Goal: Task Accomplishment & Management: Manage account settings

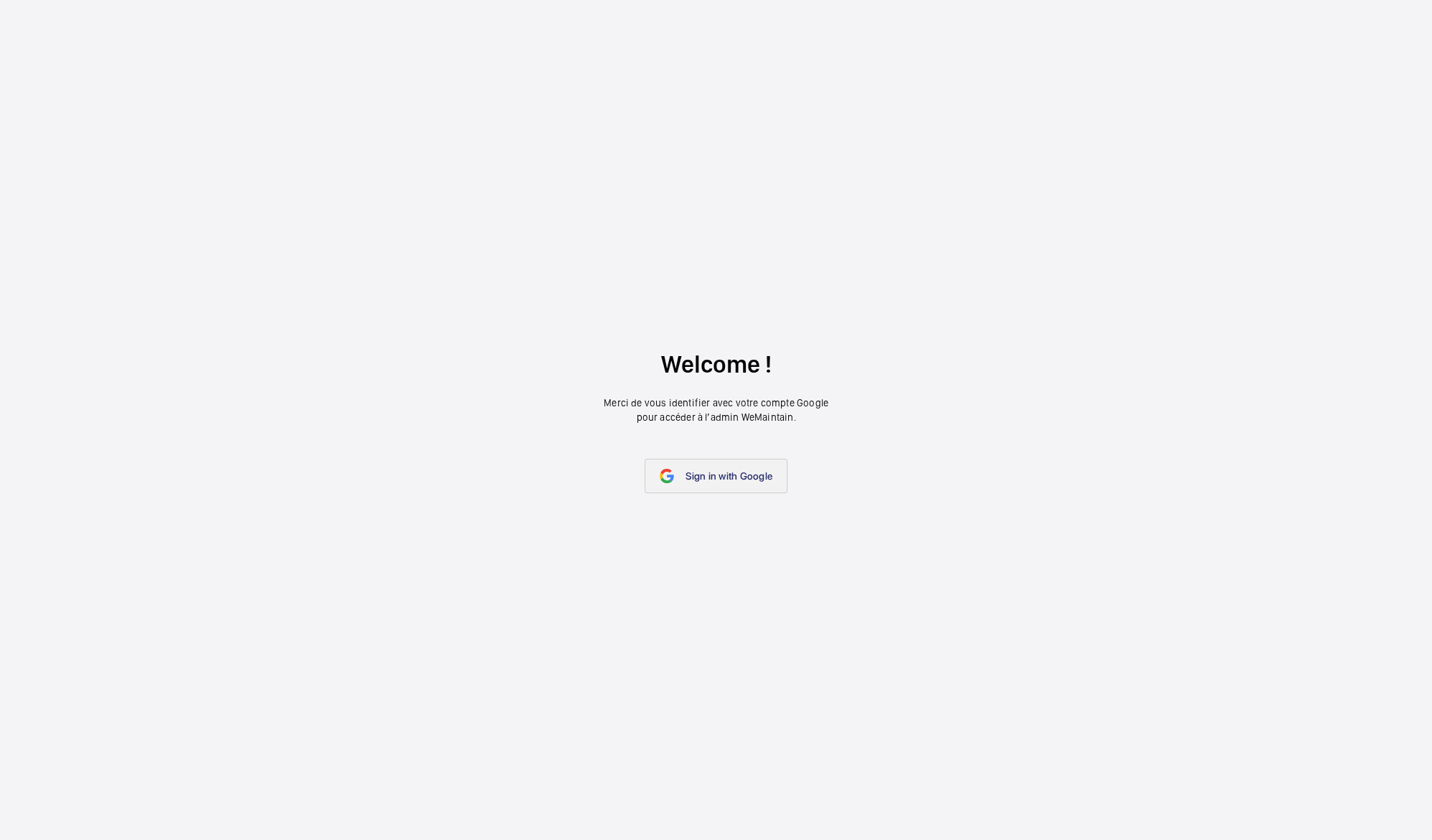
click at [744, 482] on link "Sign in with Google" at bounding box center [715, 475] width 143 height 34
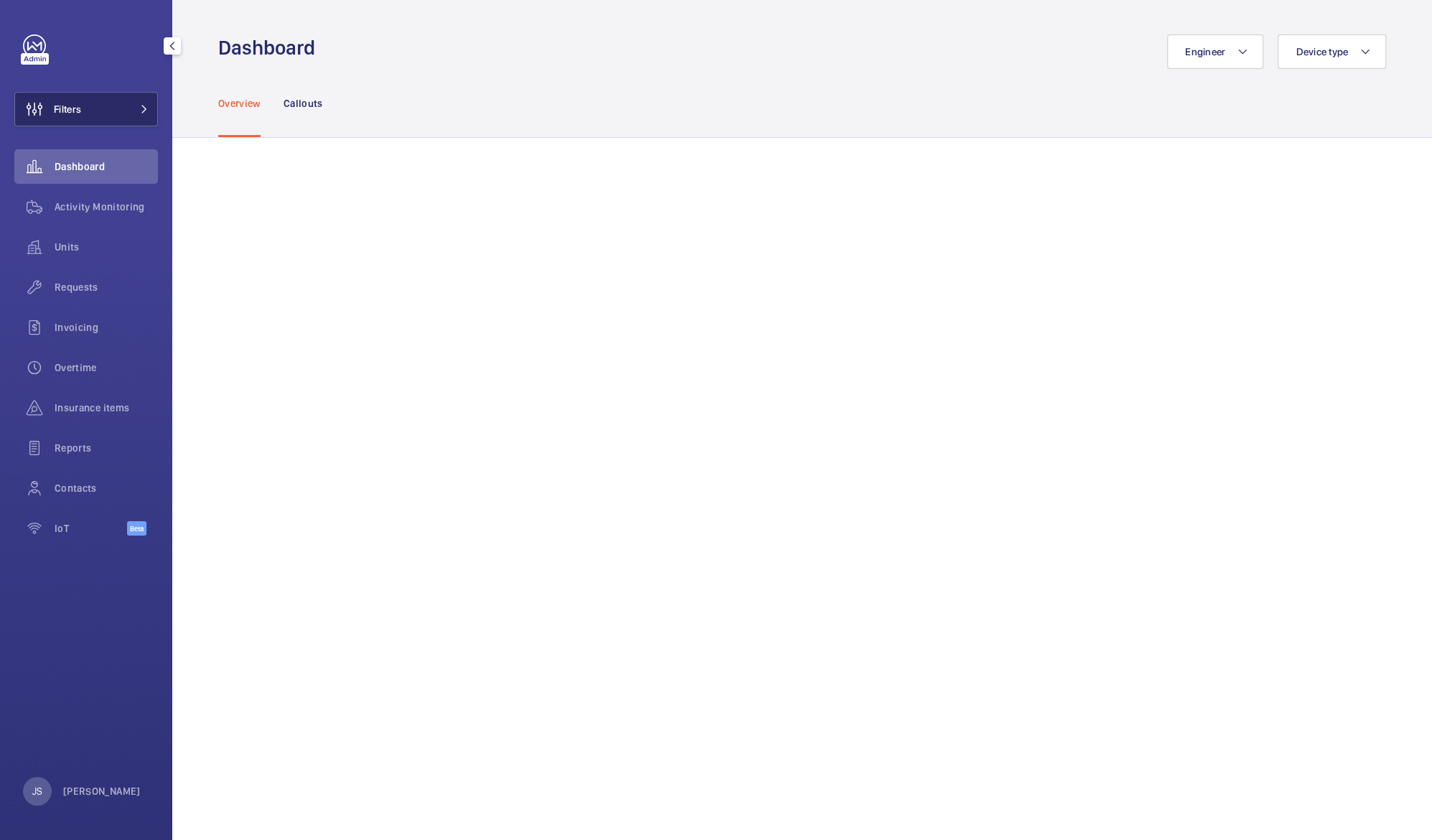
click at [92, 101] on button "Filters" at bounding box center [86, 108] width 143 height 34
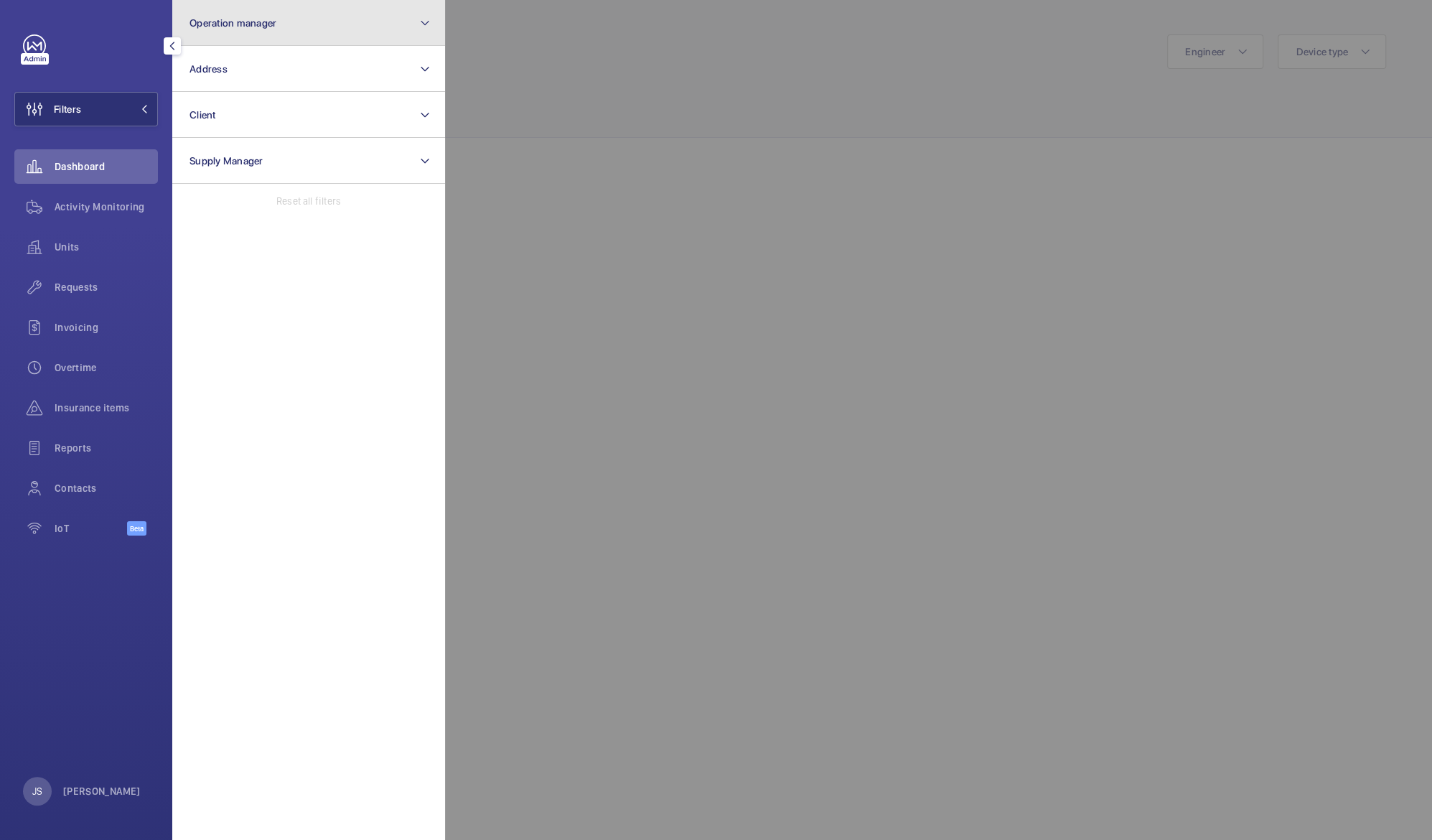
click at [225, 23] on span "Operation manager" at bounding box center [233, 23] width 87 height 12
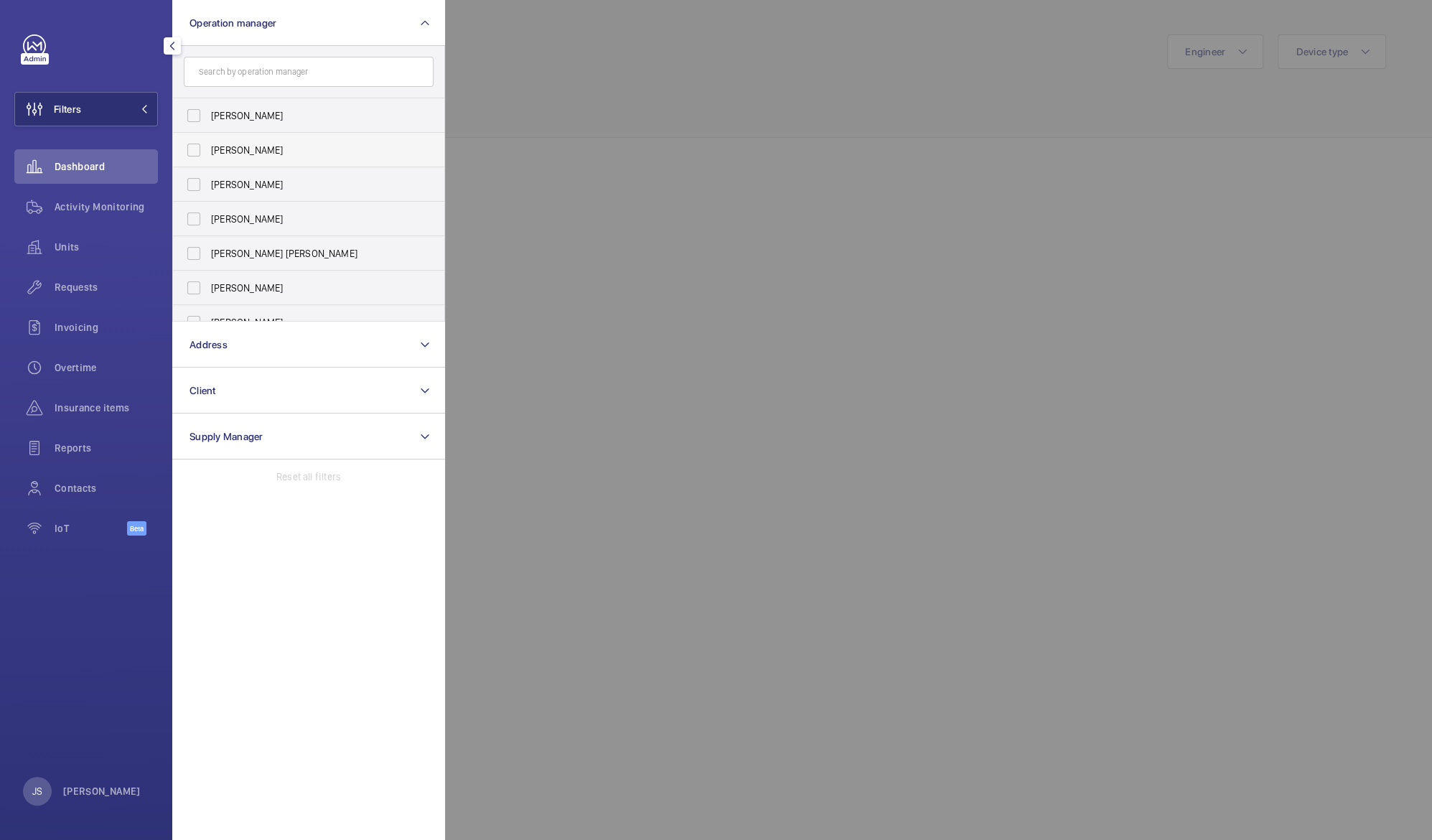
click at [233, 146] on span "[PERSON_NAME]" at bounding box center [309, 149] width 198 height 14
click at [208, 146] on input "[PERSON_NAME]" at bounding box center [193, 150] width 28 height 28
checkbox input "true"
click at [511, 77] on div at bounding box center [1161, 420] width 1432 height 840
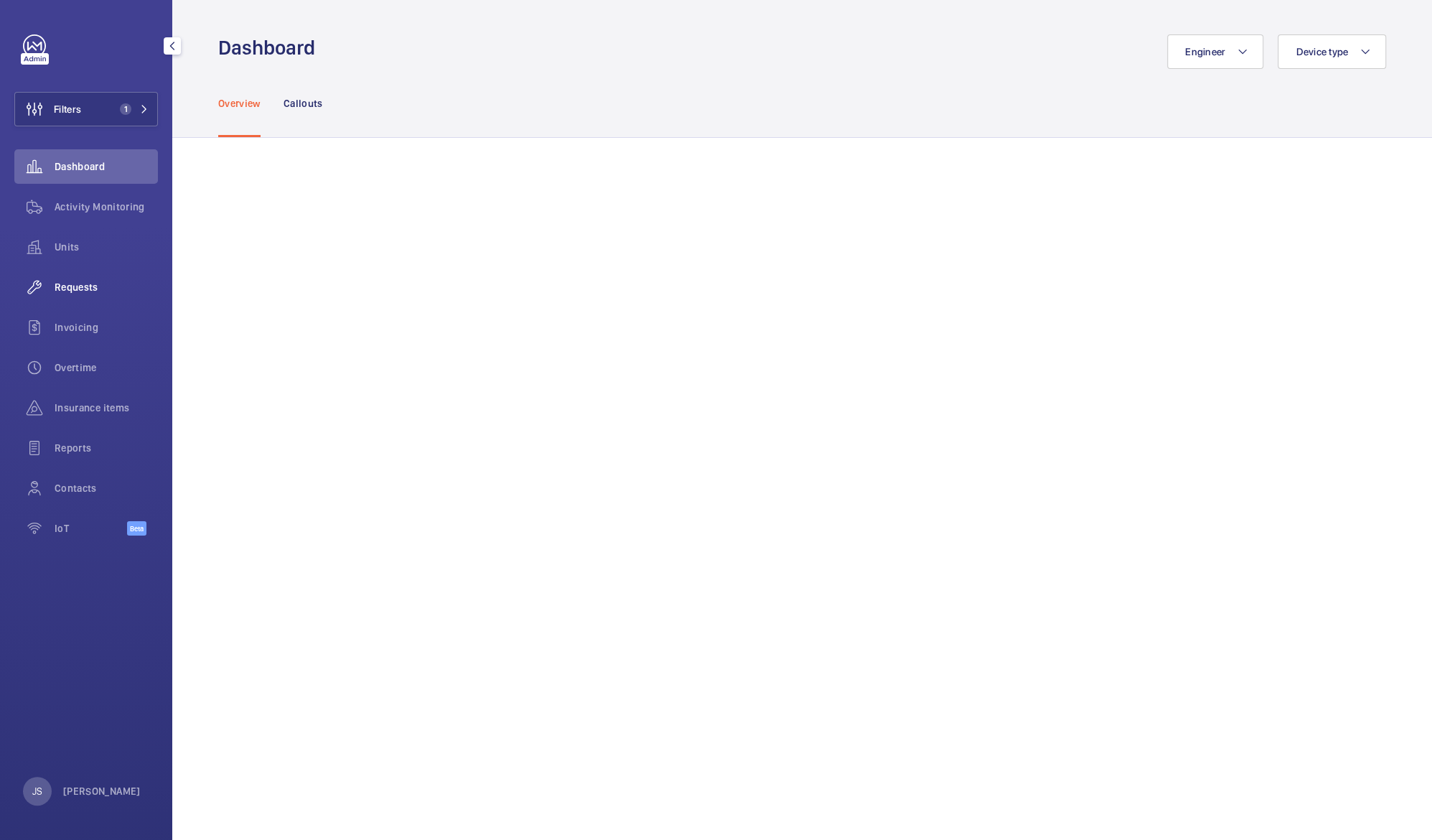
click at [63, 285] on span "Requests" at bounding box center [106, 287] width 103 height 14
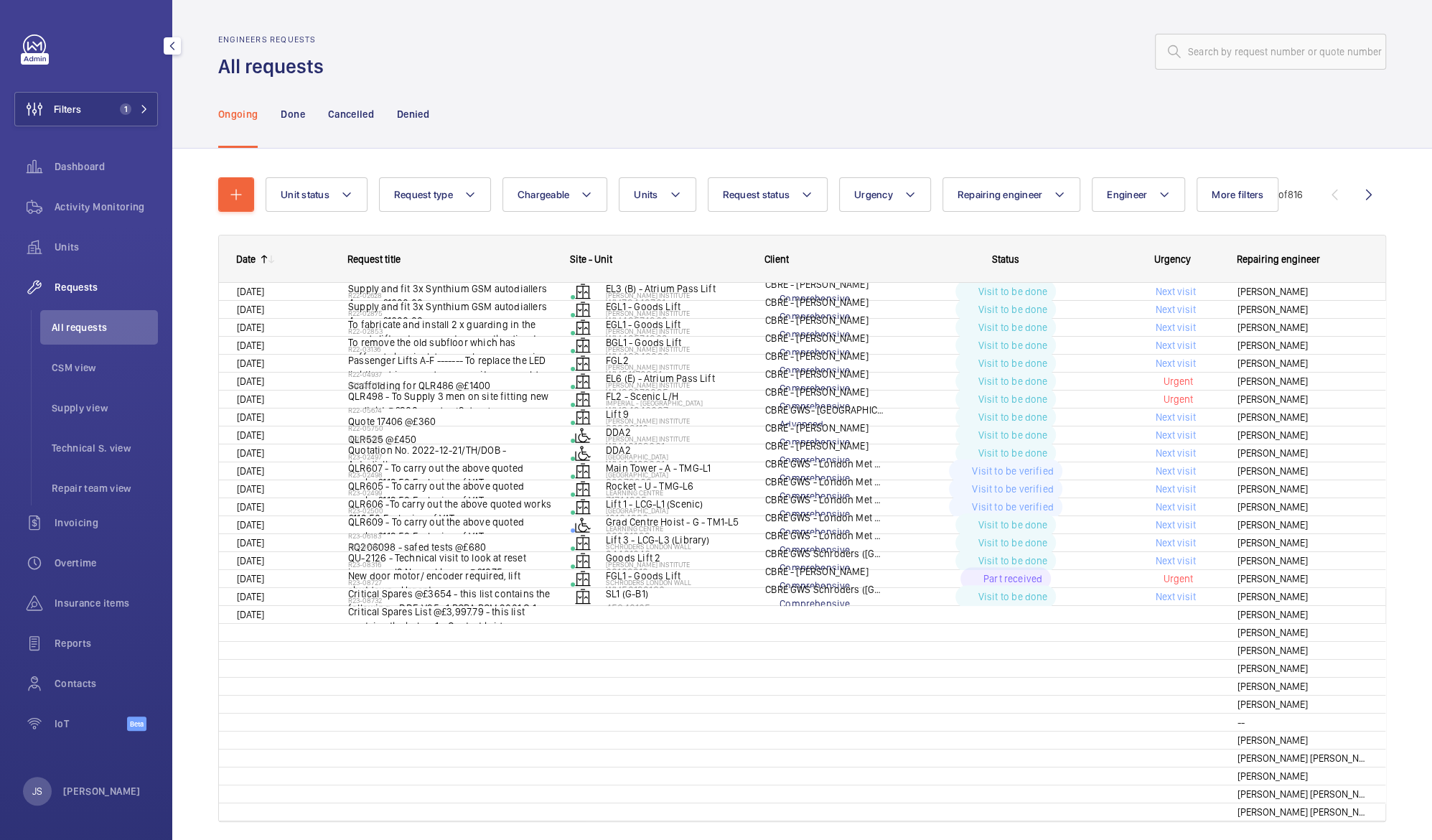
click at [63, 285] on span "Requests" at bounding box center [106, 287] width 103 height 14
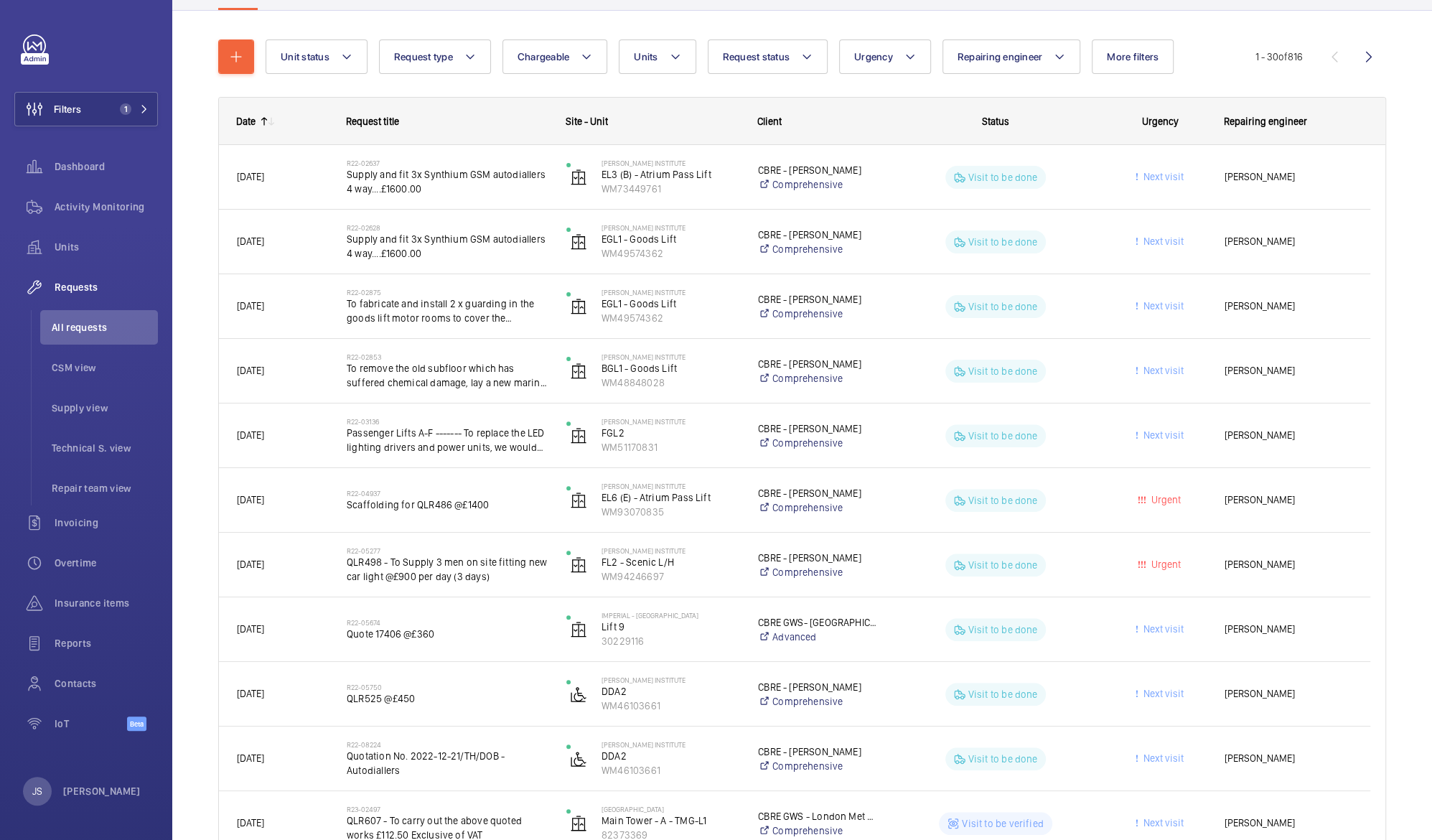
scroll to position [139, 0]
click at [241, 120] on div "Date" at bounding box center [245, 120] width 19 height 12
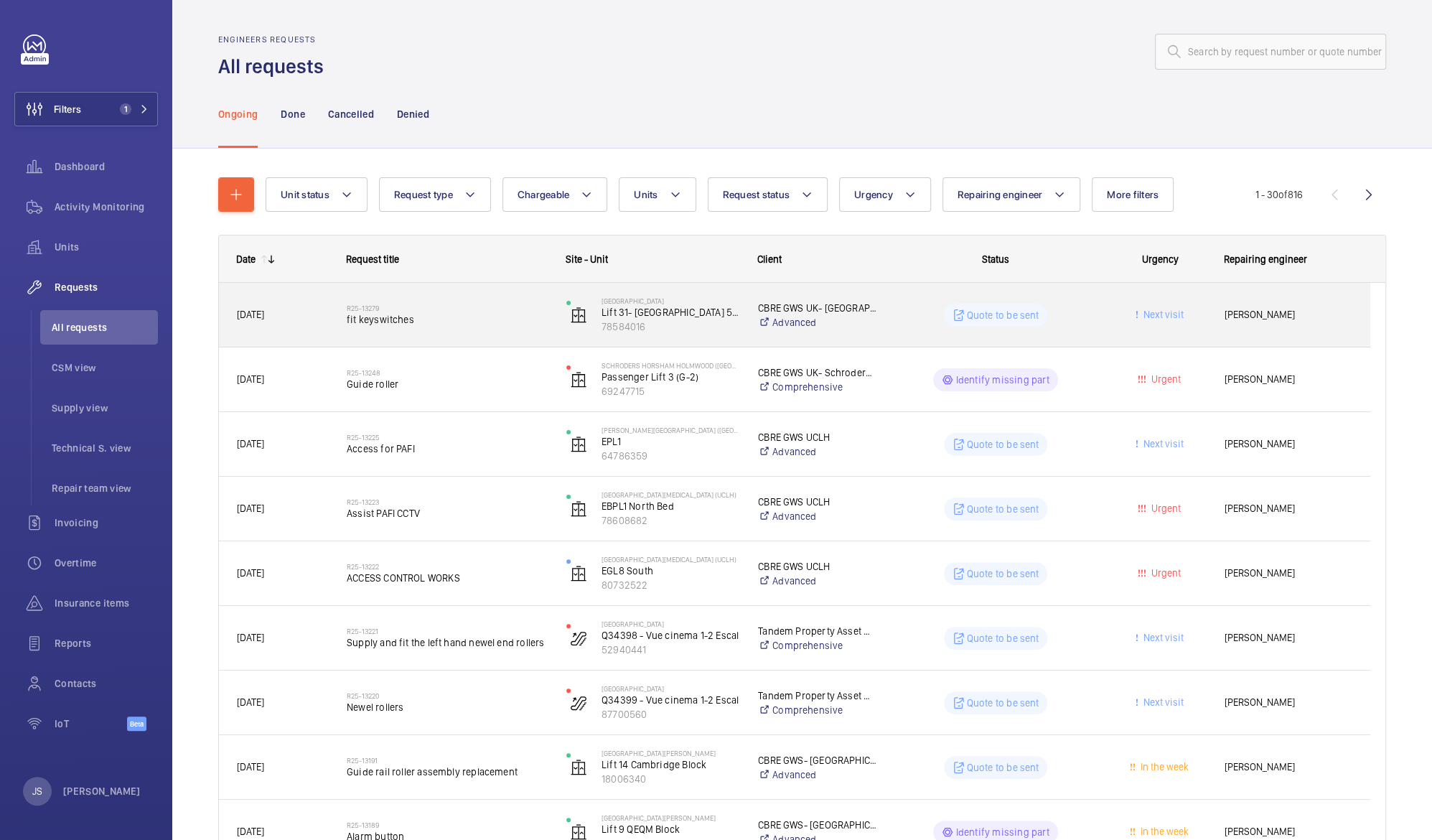
click at [1234, 317] on span "[PERSON_NAME]" at bounding box center [1288, 315] width 128 height 17
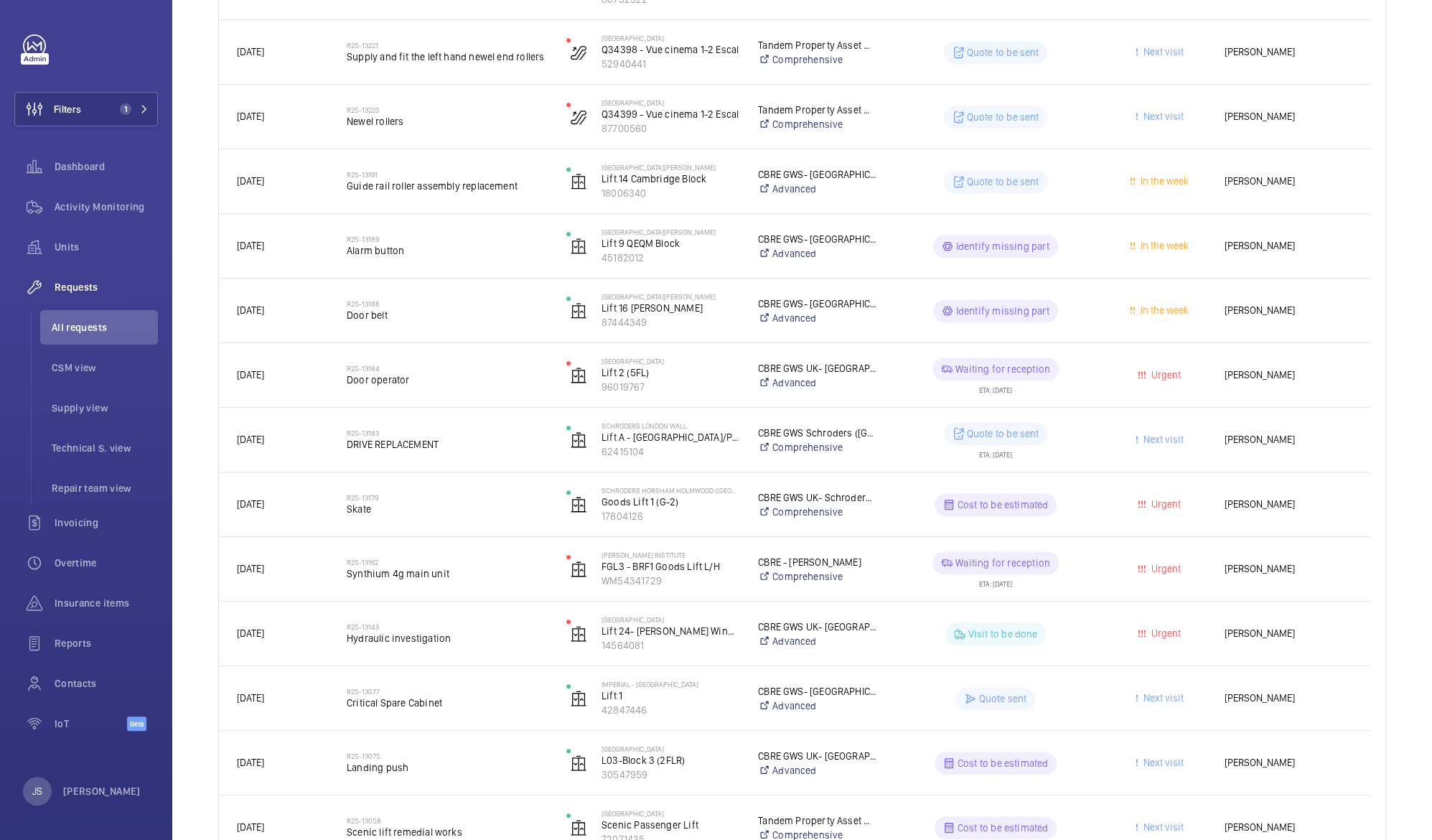
scroll to position [588, 0]
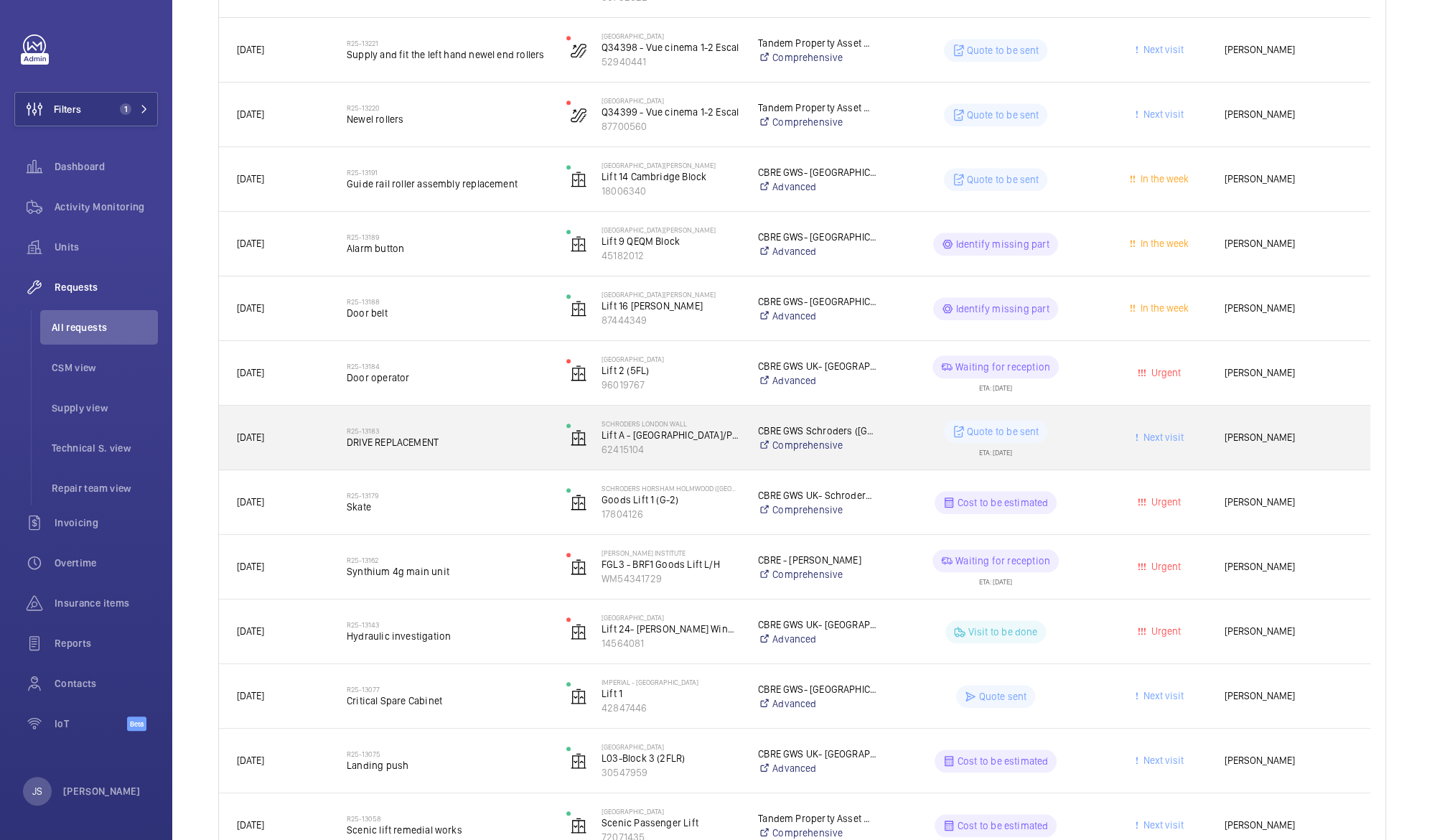
click at [979, 432] on p "Quote to be sent" at bounding box center [1003, 431] width 73 height 14
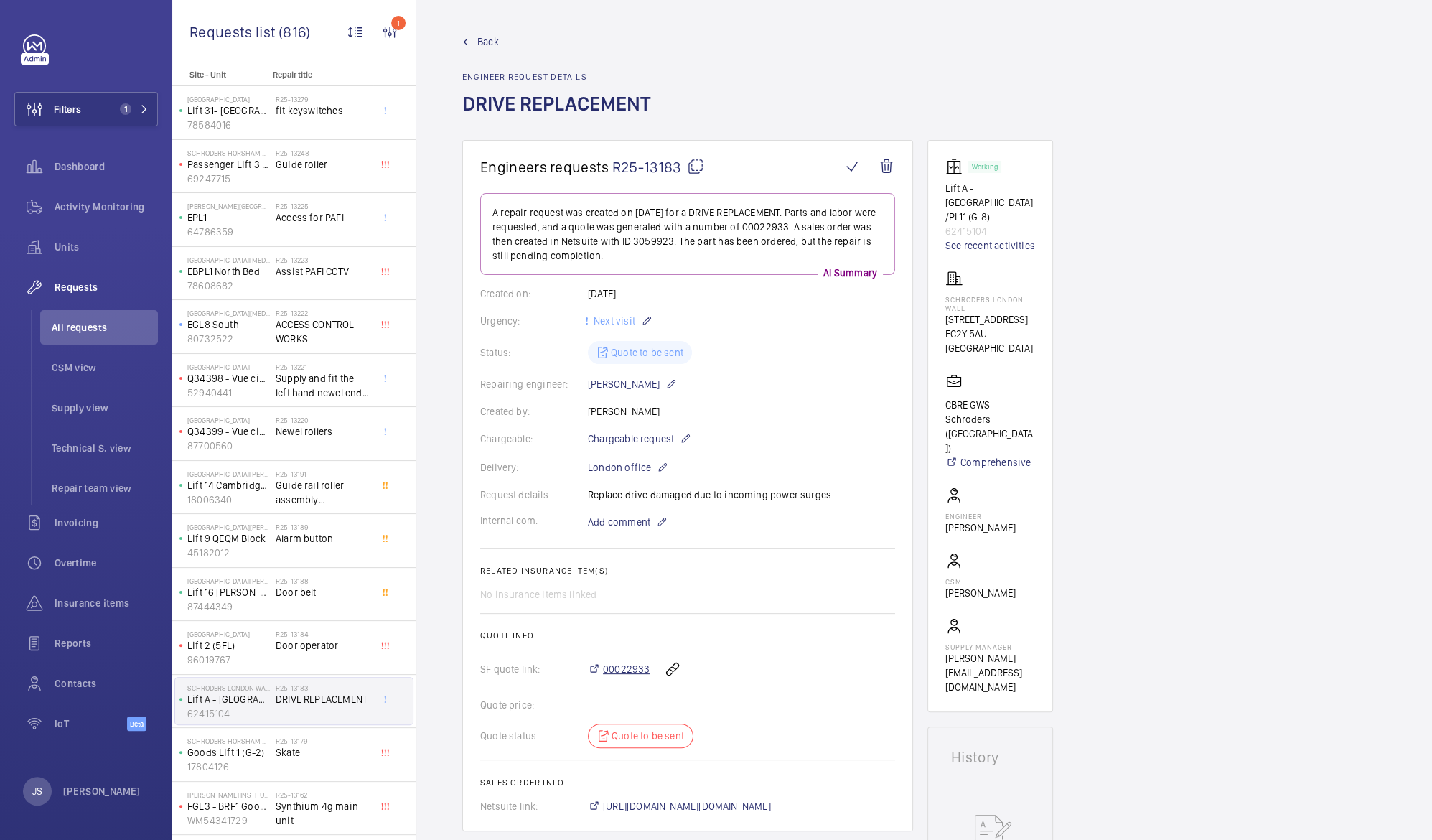
click at [618, 672] on span "00022933" at bounding box center [626, 668] width 47 height 14
click at [612, 666] on span "00022933" at bounding box center [626, 668] width 47 height 14
click at [608, 669] on span "00022933" at bounding box center [626, 668] width 47 height 14
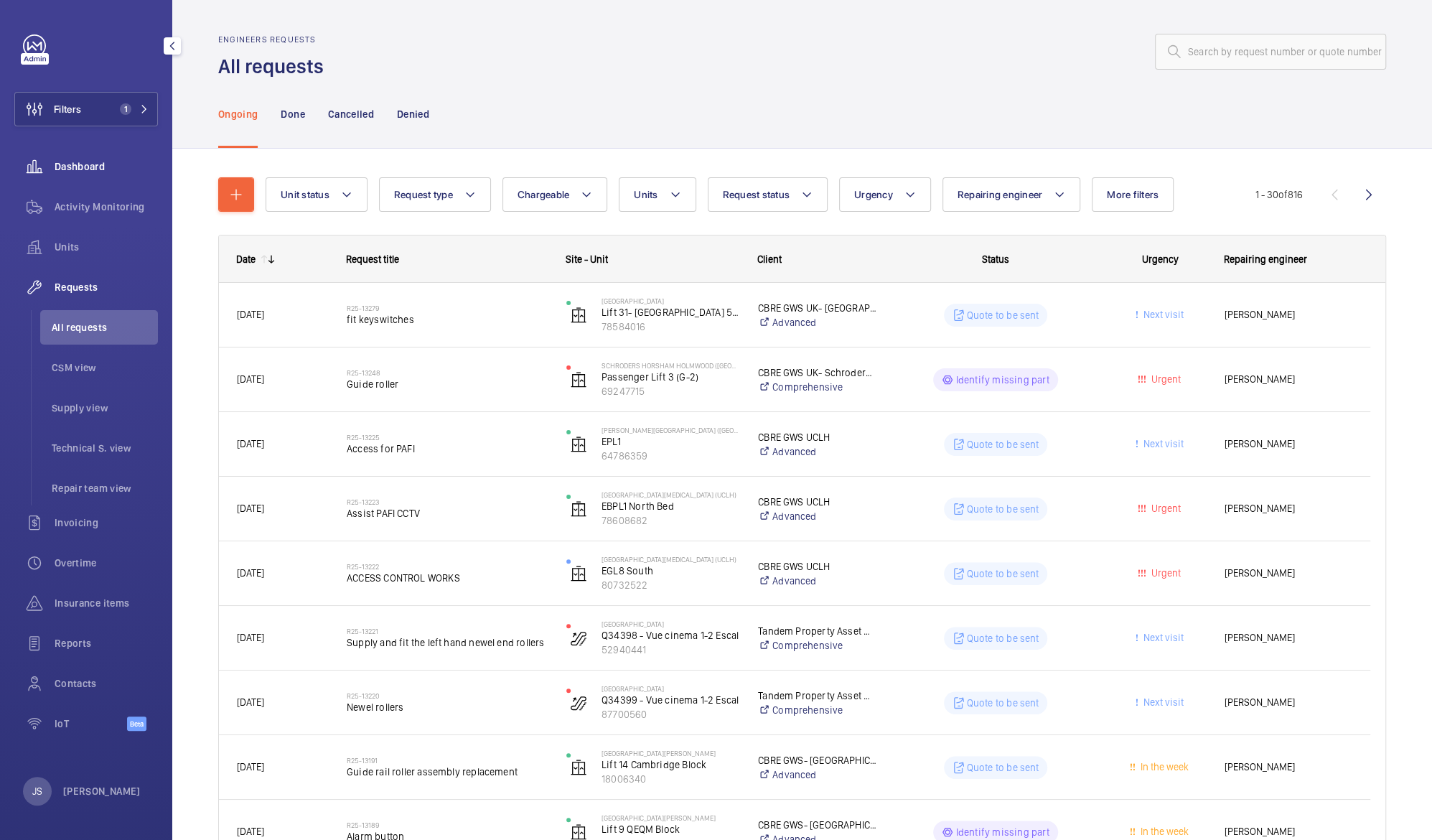
click at [71, 164] on span "Dashboard" at bounding box center [106, 166] width 103 height 14
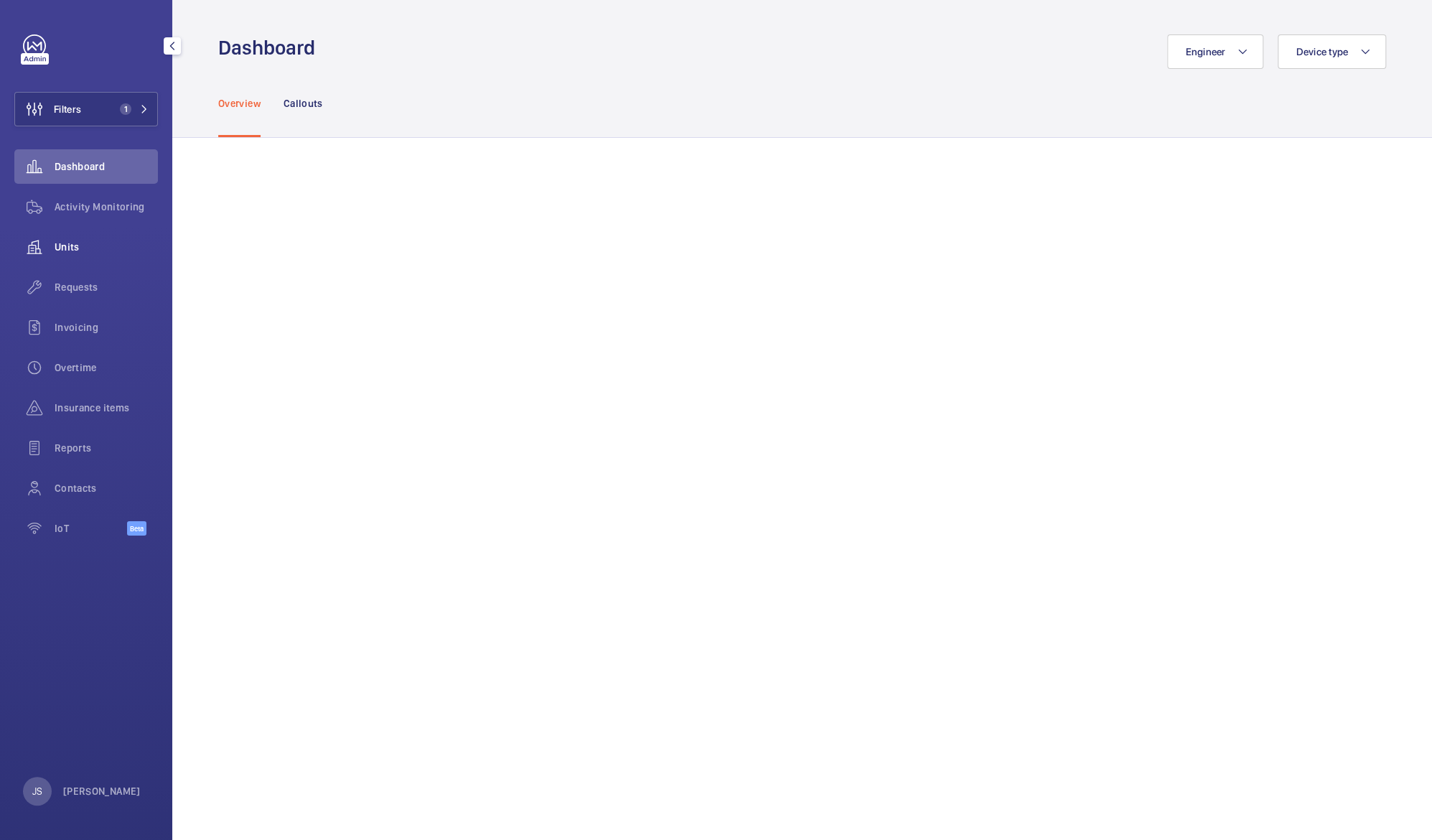
click at [74, 246] on span "Units" at bounding box center [106, 247] width 103 height 14
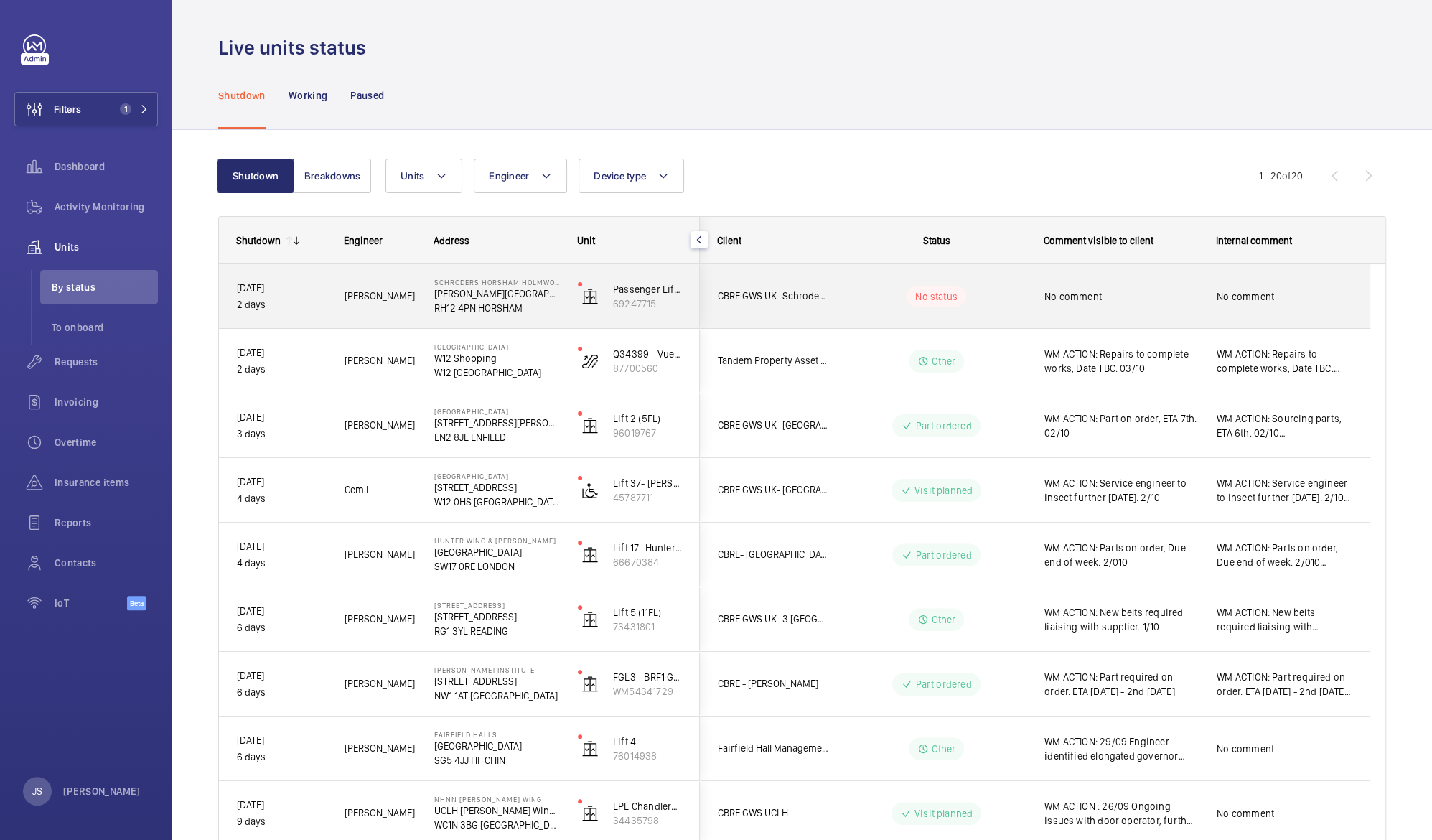
click at [1077, 298] on span "No comment" at bounding box center [1121, 296] width 153 height 14
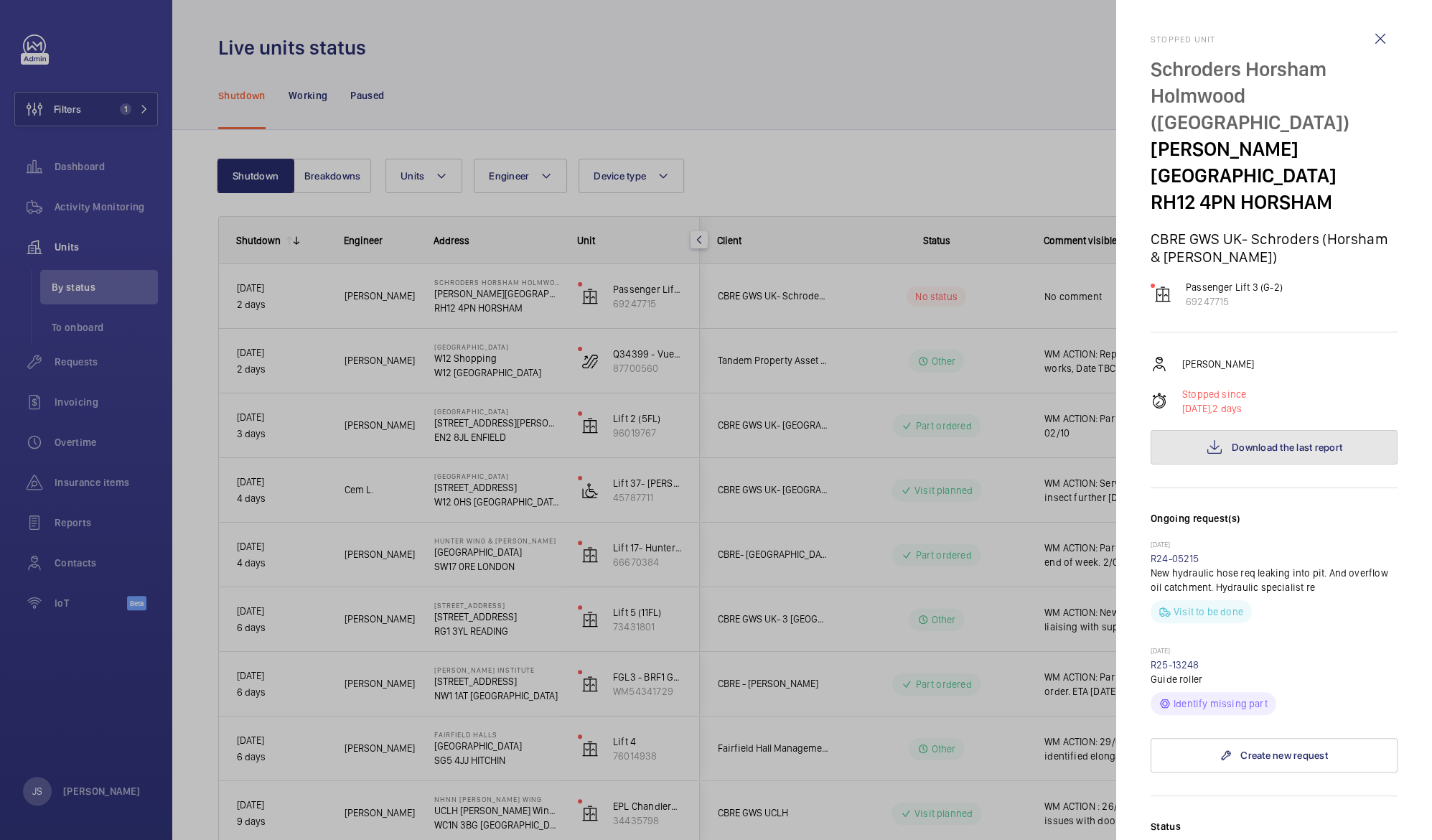
click at [1233, 442] on span "Download the last report" at bounding box center [1287, 448] width 111 height 12
click at [516, 92] on div at bounding box center [716, 420] width 1432 height 840
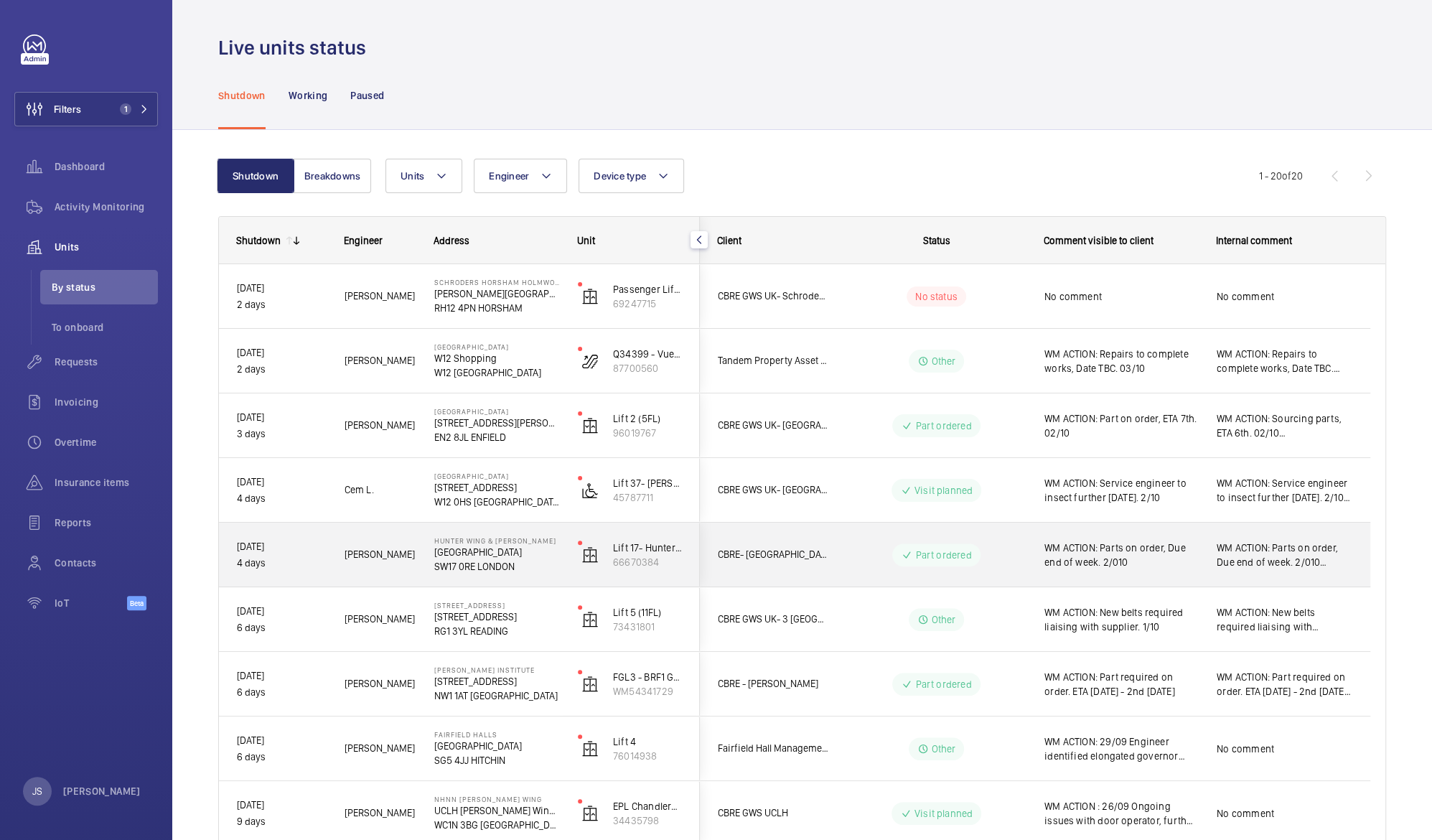
click at [483, 560] on p "SW17 0RE LONDON" at bounding box center [497, 566] width 125 height 14
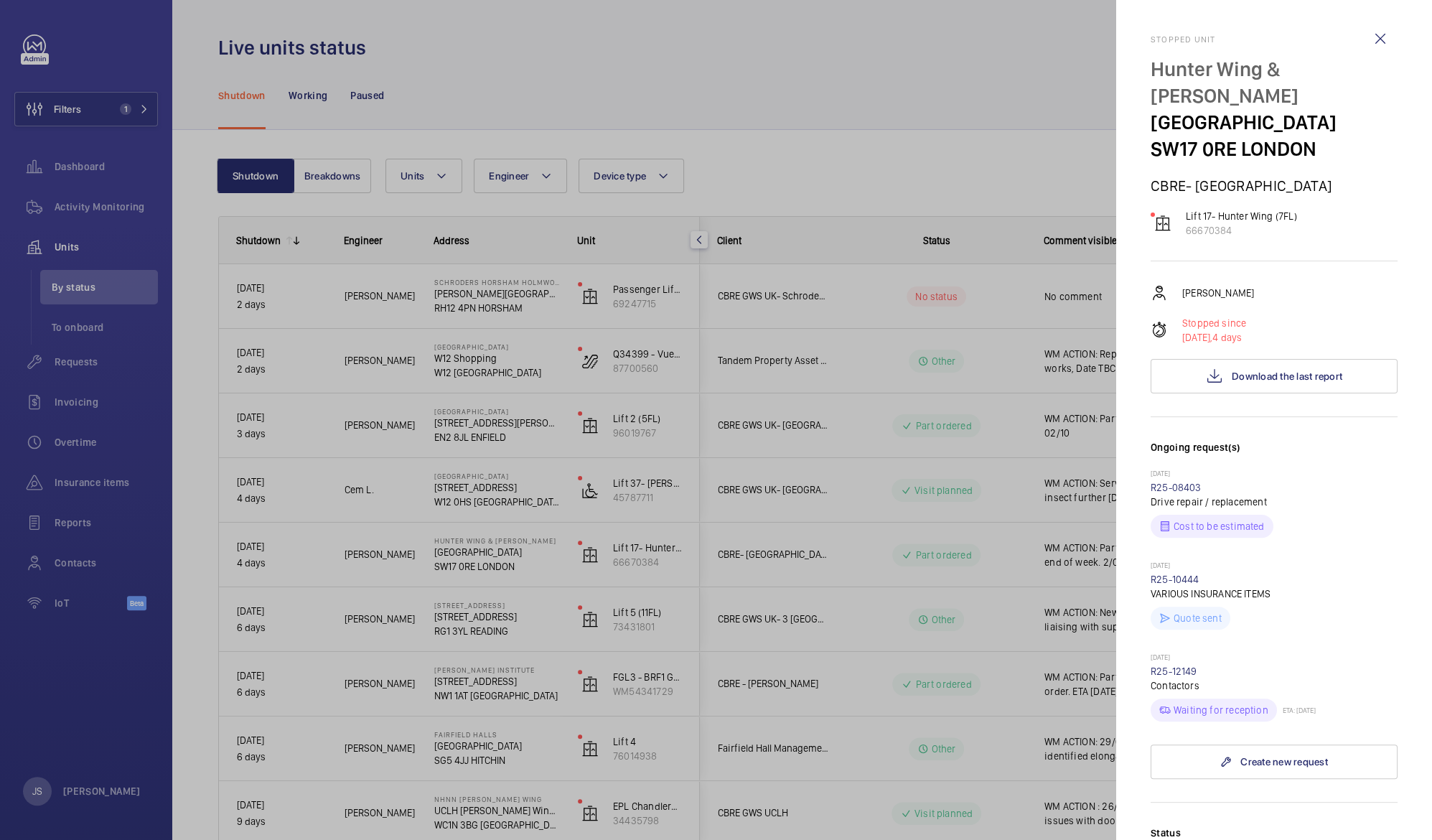
click at [819, 81] on div at bounding box center [716, 420] width 1432 height 840
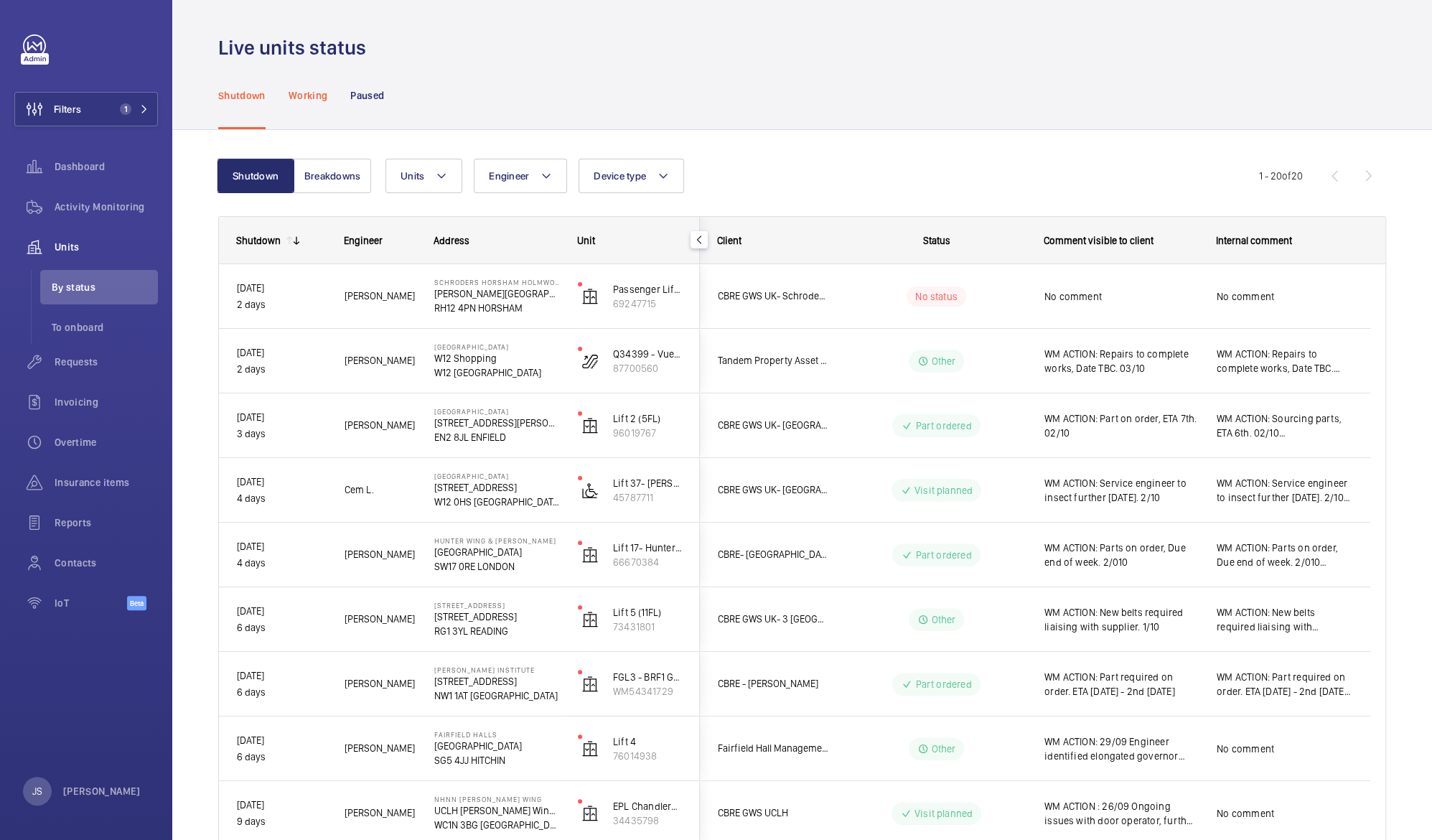
click at [310, 92] on p "Working" at bounding box center [308, 95] width 39 height 14
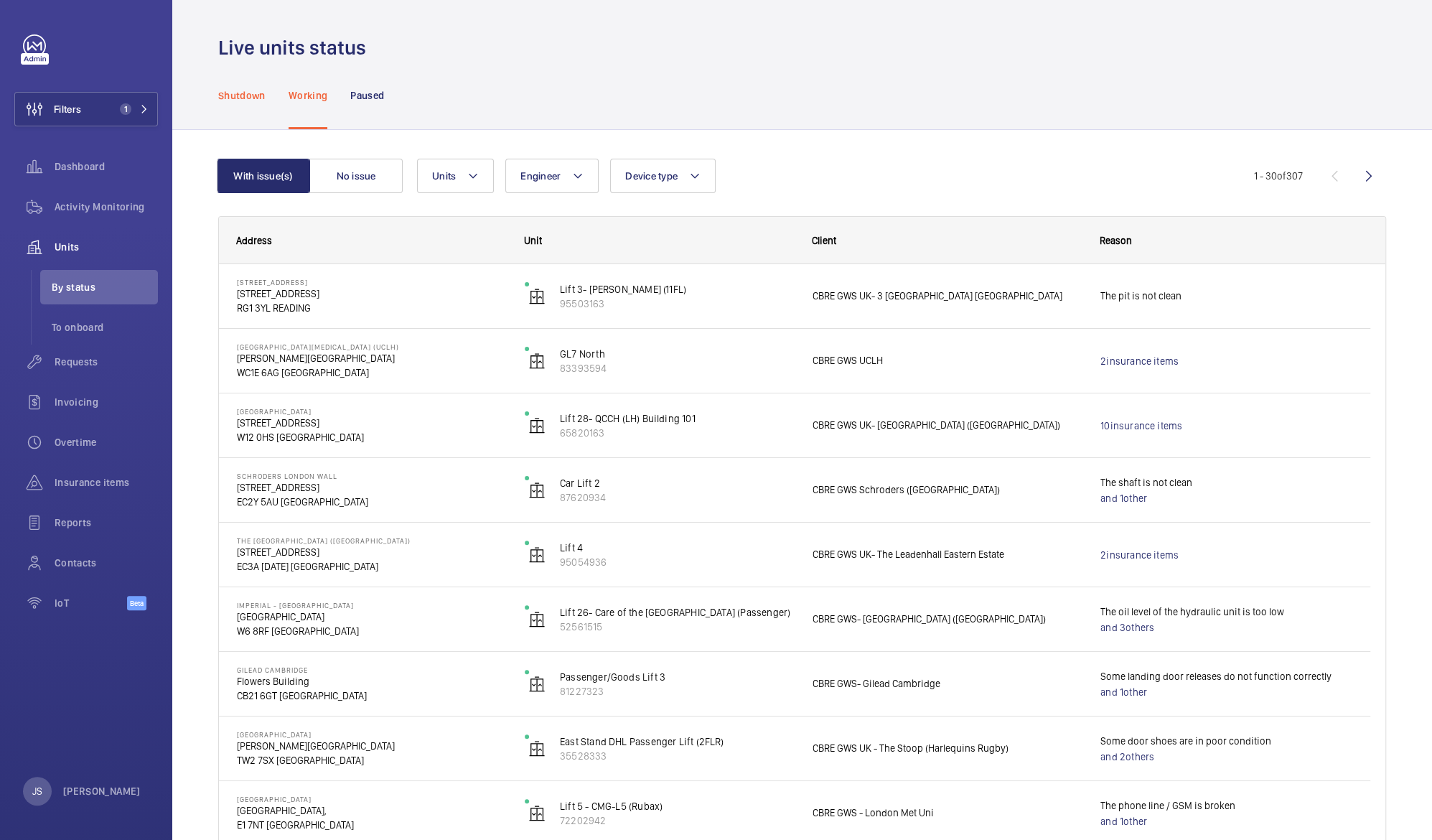
click at [251, 91] on p "Shutdown" at bounding box center [242, 95] width 48 height 14
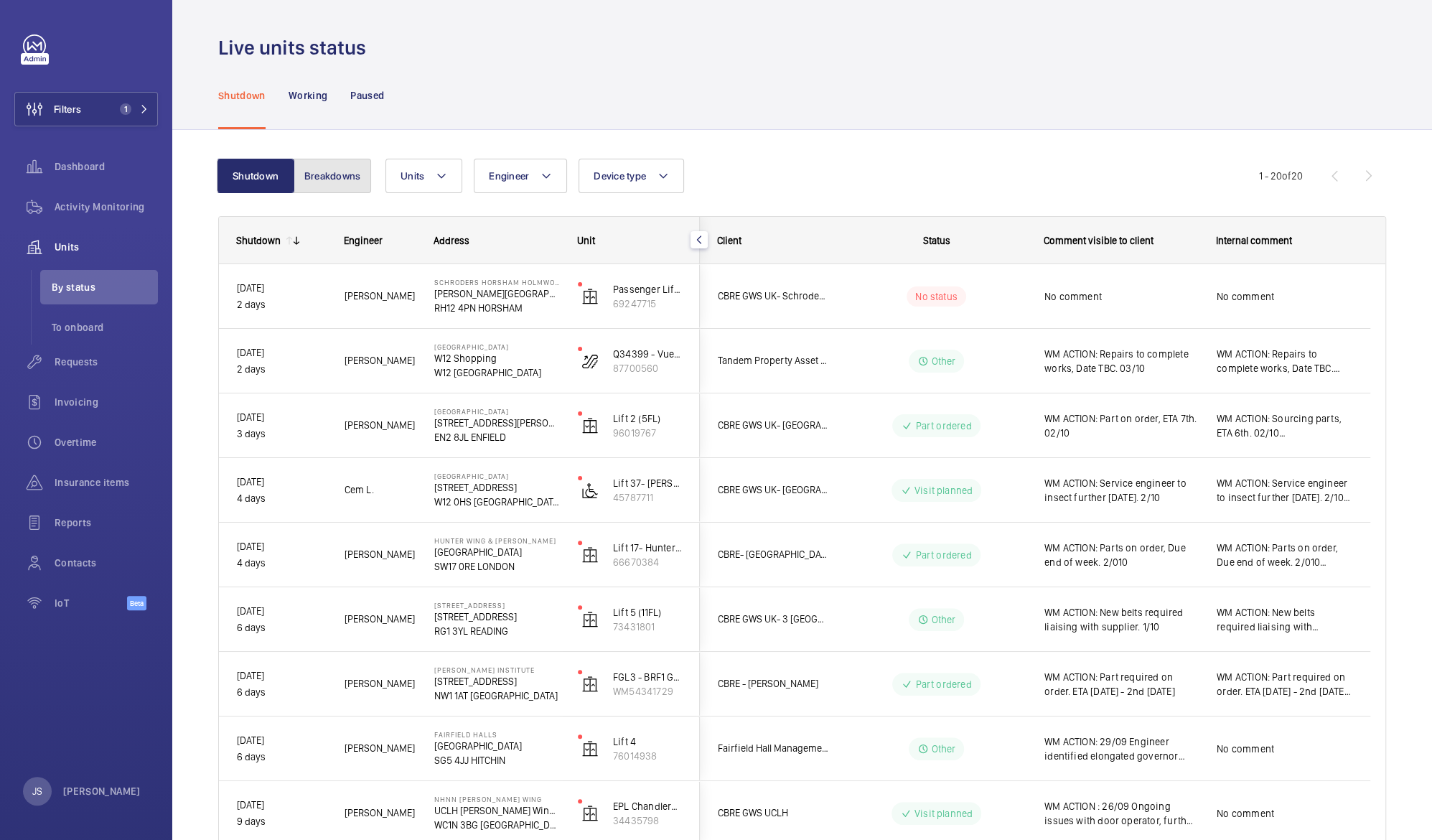
click at [327, 181] on button "Breakdowns" at bounding box center [332, 175] width 78 height 34
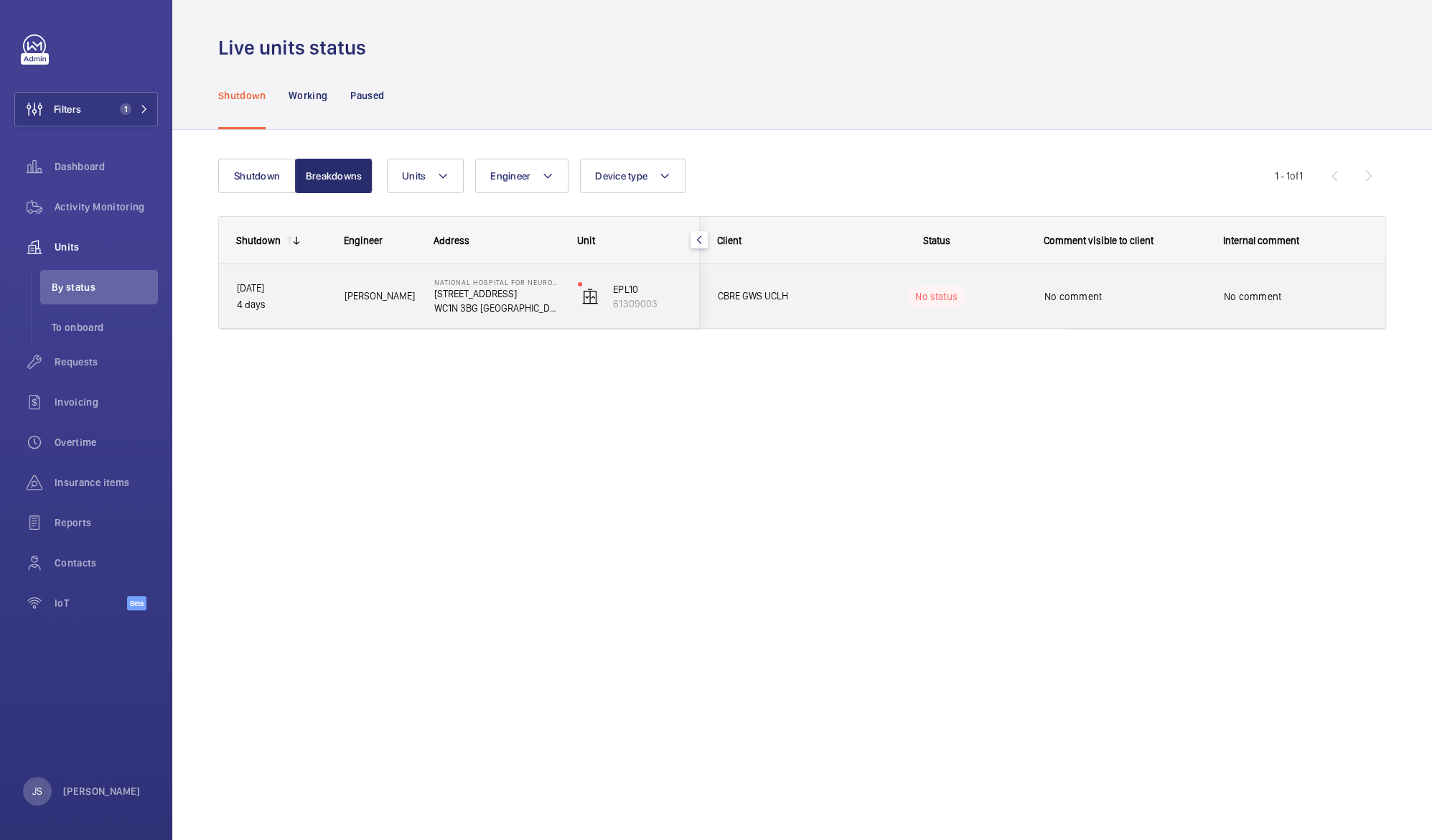
click at [472, 298] on p "[STREET_ADDRESS]" at bounding box center [497, 293] width 125 height 14
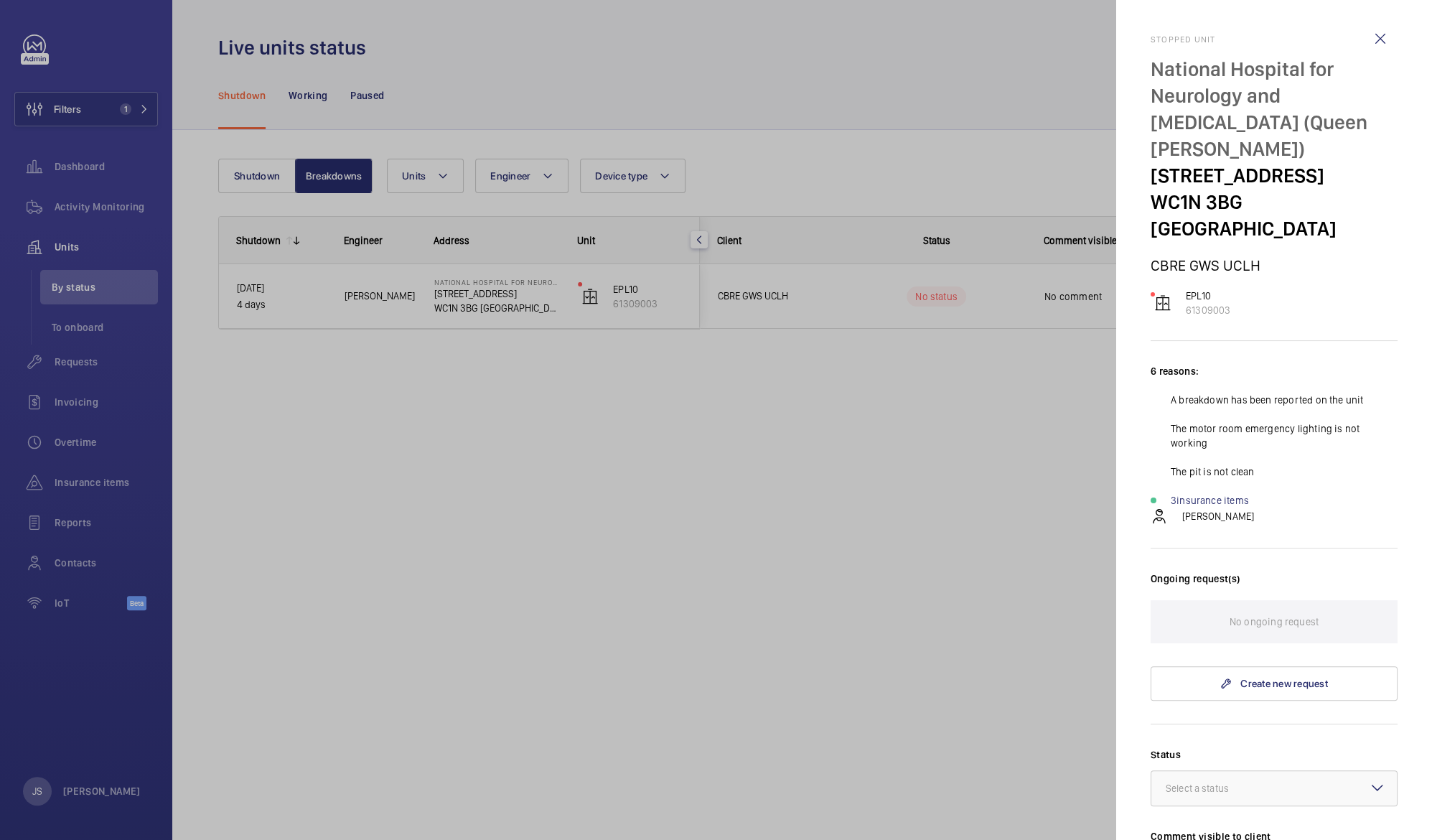
click at [418, 502] on div at bounding box center [716, 420] width 1432 height 840
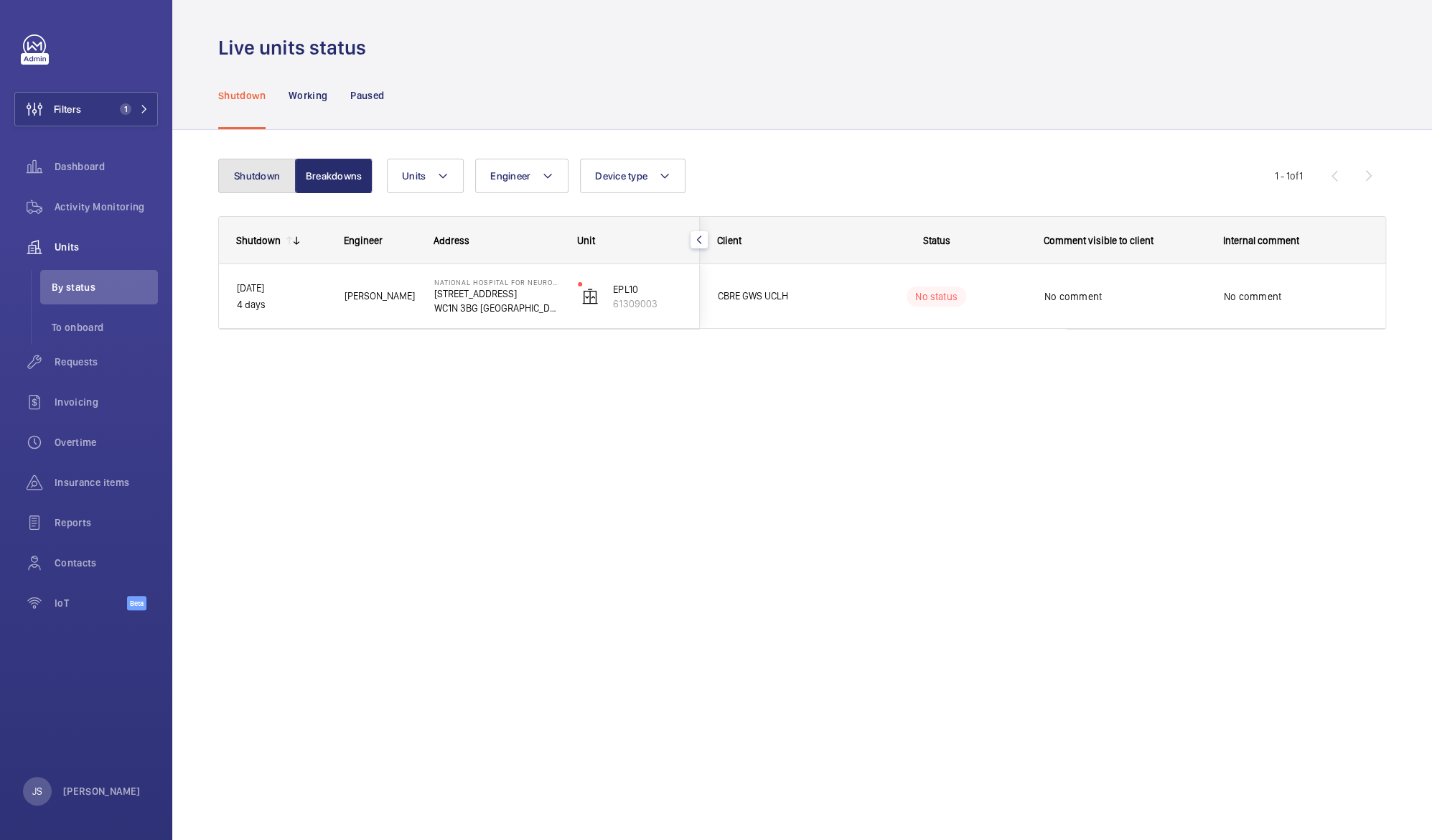
click at [235, 178] on button "Shutdown" at bounding box center [257, 175] width 78 height 34
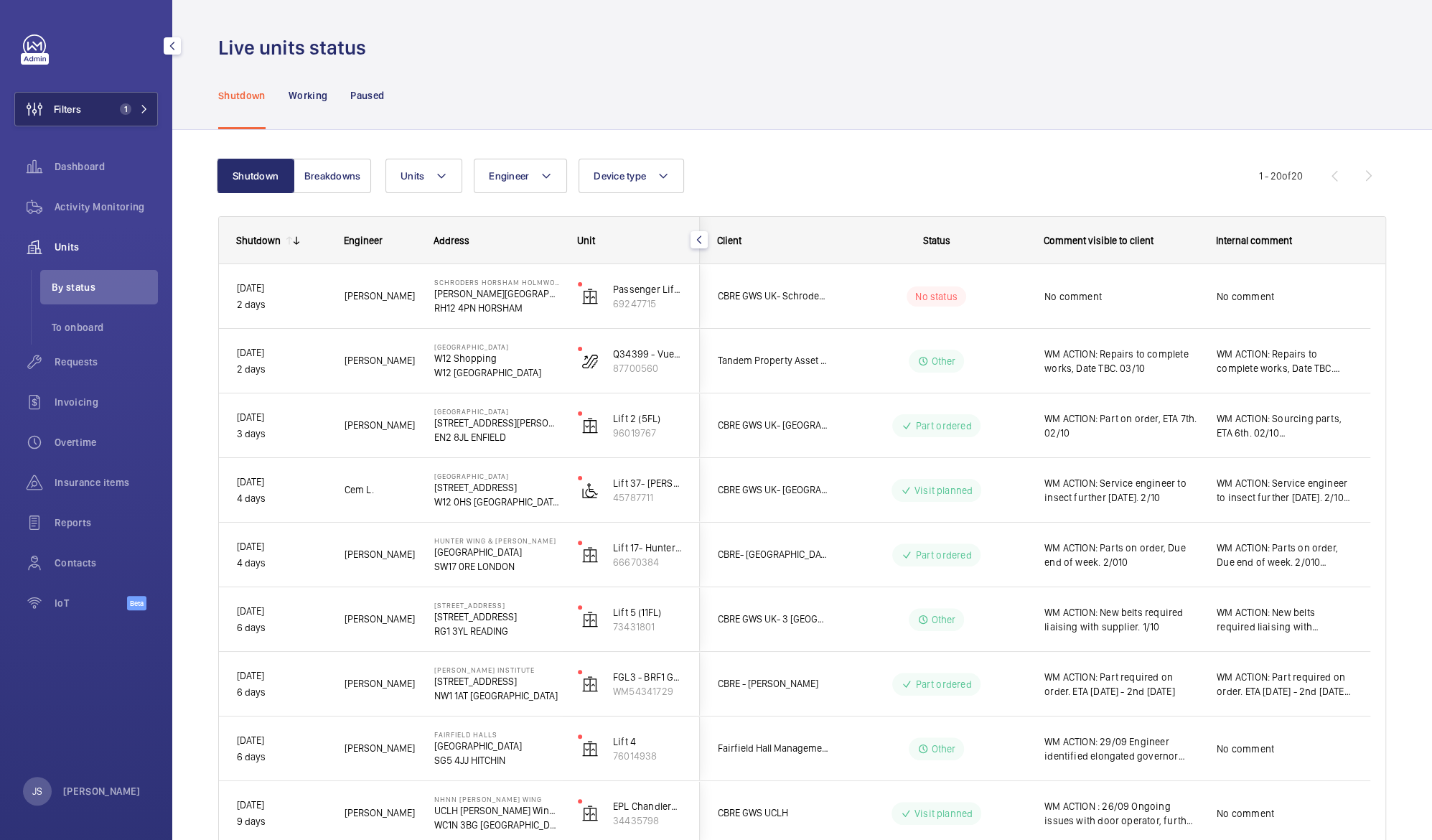
click at [121, 103] on span "1" at bounding box center [123, 109] width 18 height 12
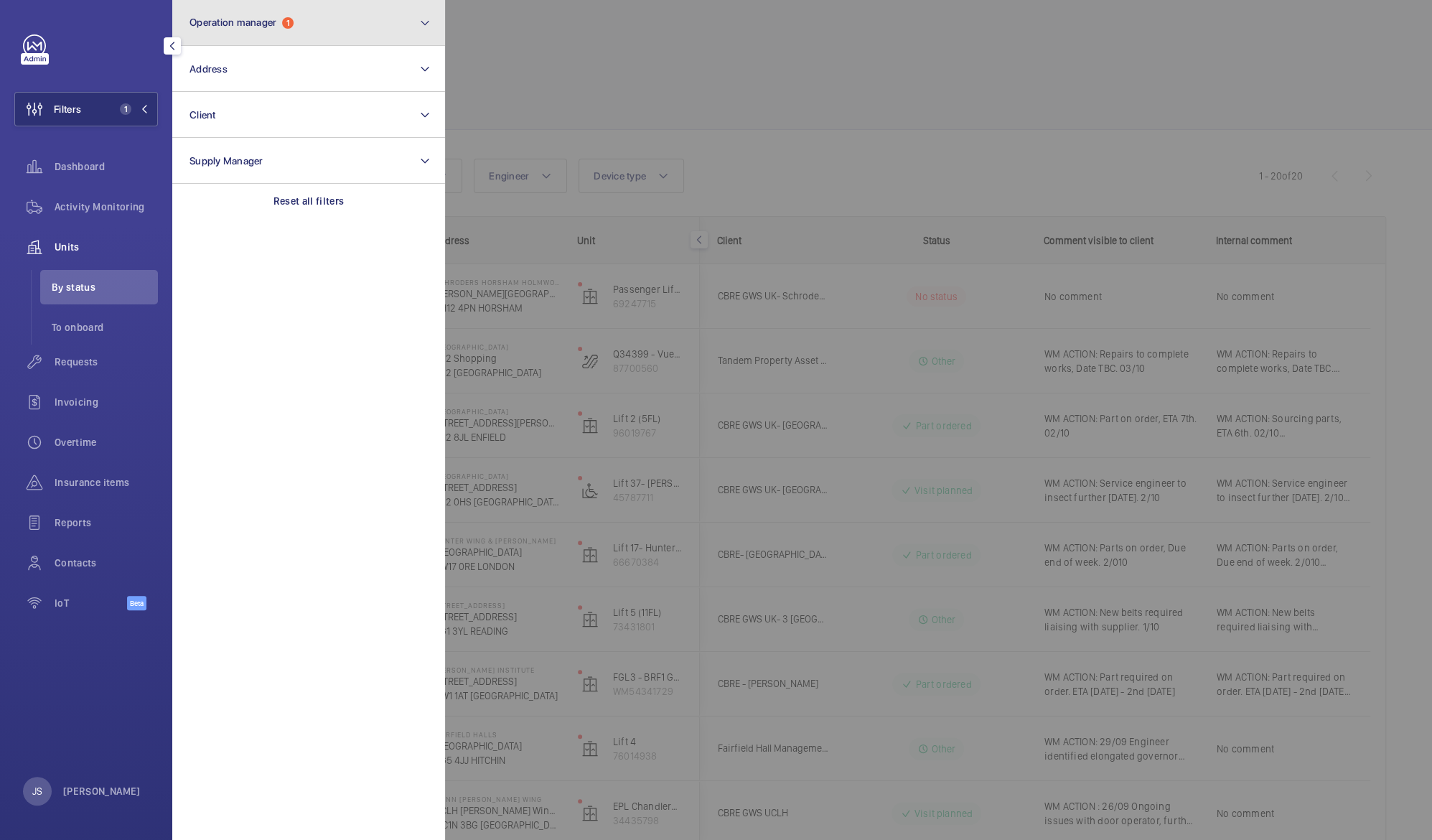
click at [225, 28] on span "Operation manager" at bounding box center [233, 22] width 87 height 12
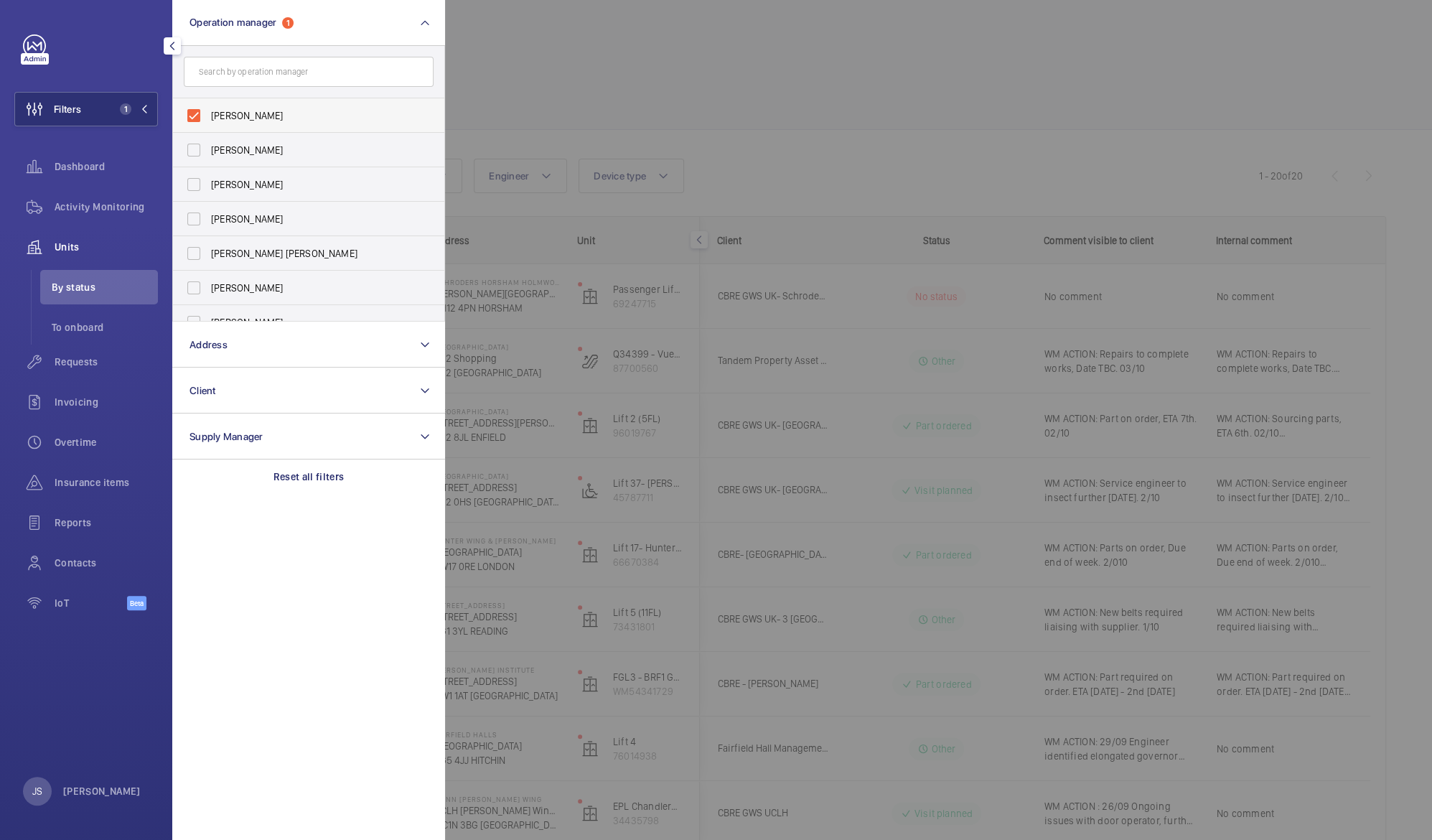
click at [213, 115] on span "[PERSON_NAME]" at bounding box center [309, 115] width 198 height 14
click at [208, 115] on input "[PERSON_NAME]" at bounding box center [193, 115] width 28 height 28
checkbox input "false"
click at [495, 93] on div at bounding box center [1161, 420] width 1432 height 840
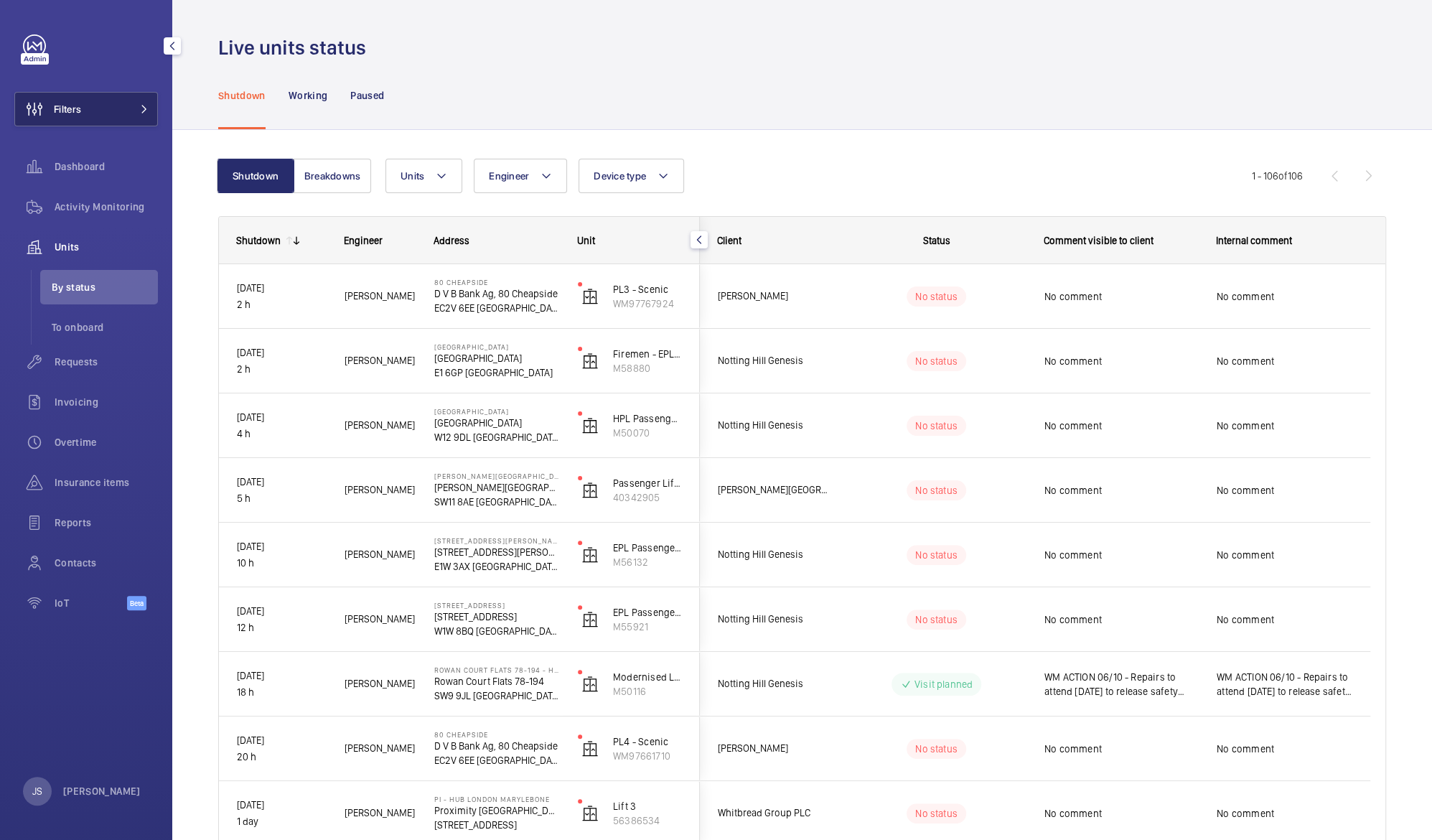
click at [108, 111] on button "Filters" at bounding box center [86, 108] width 143 height 34
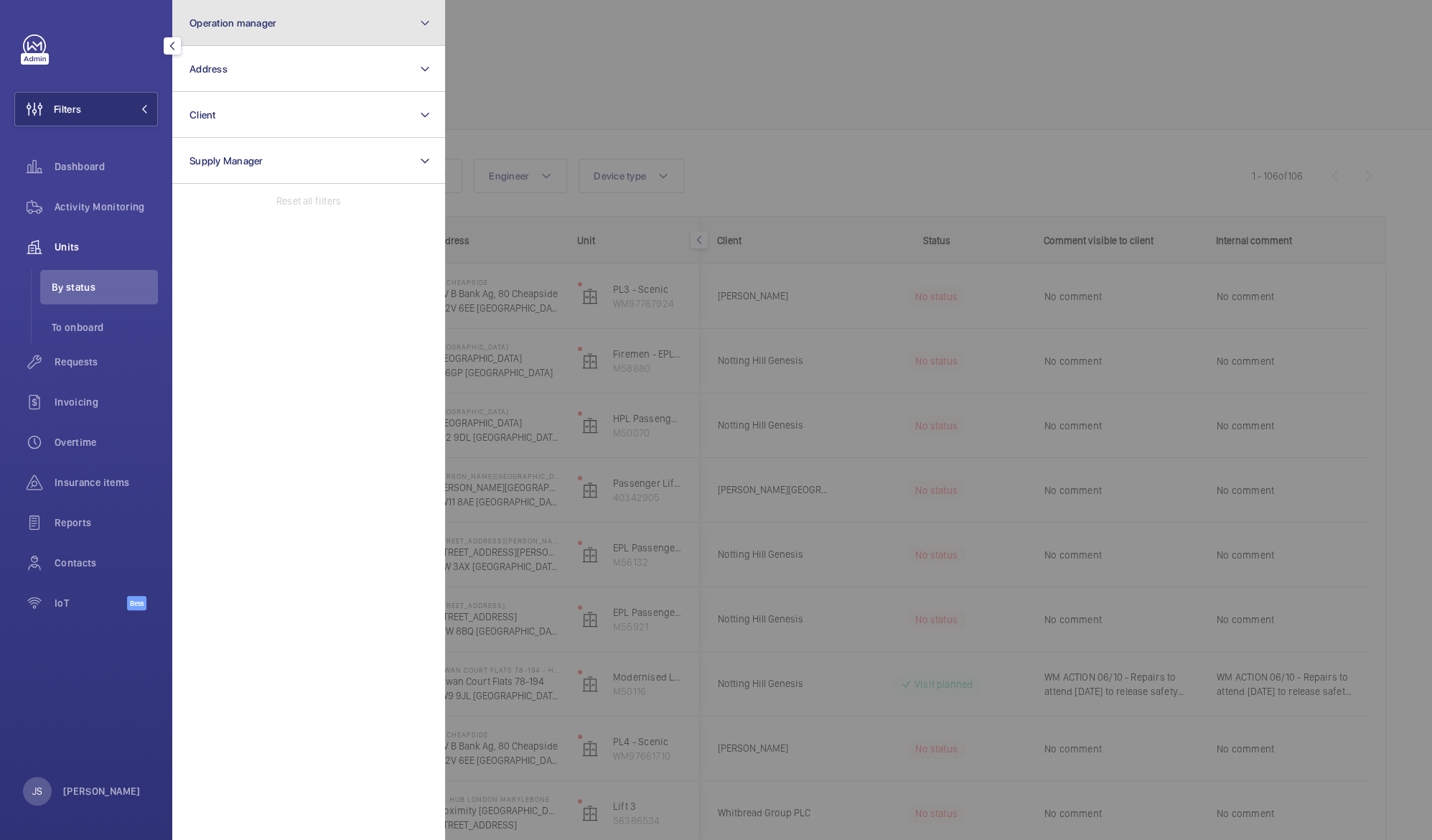
click at [233, 28] on span "Operation manager" at bounding box center [233, 23] width 87 height 12
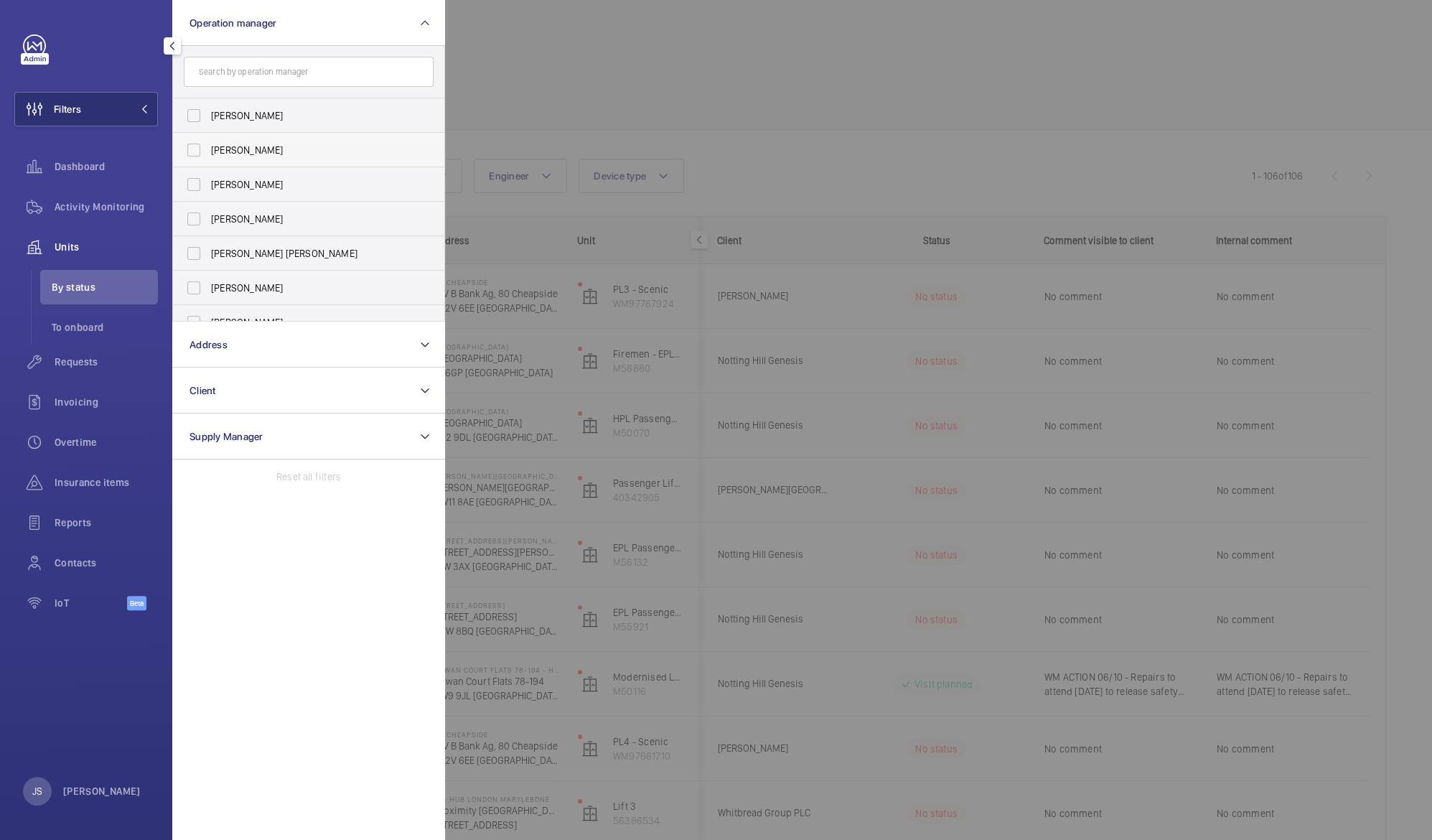
click at [237, 148] on span "[PERSON_NAME]" at bounding box center [309, 149] width 198 height 14
click at [208, 148] on input "[PERSON_NAME]" at bounding box center [193, 150] width 28 height 28
checkbox input "true"
click at [533, 80] on div at bounding box center [1161, 420] width 1432 height 840
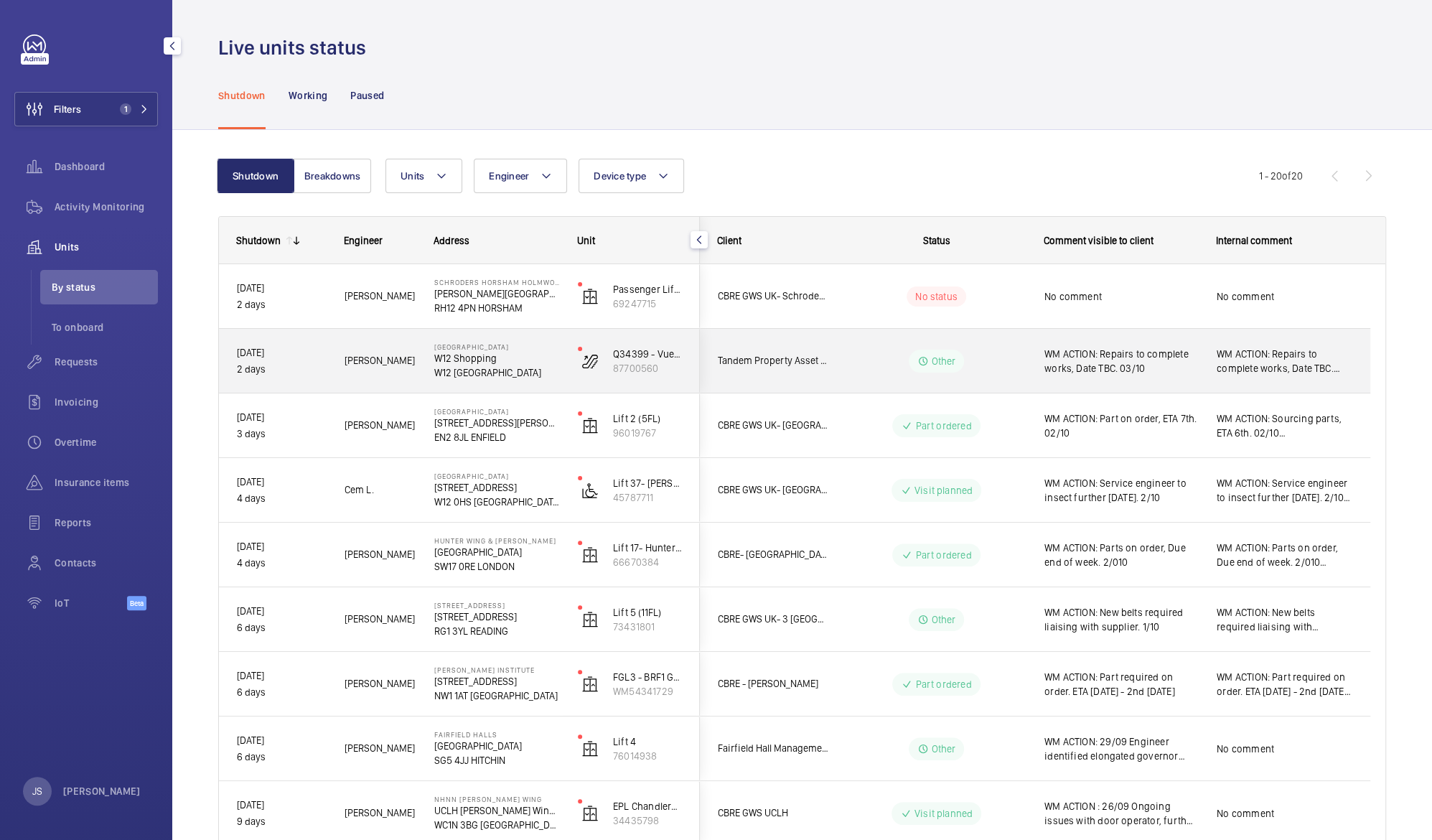
click at [1080, 372] on span "WM ACTION: Repairs to complete works, Date TBC. 03/10" at bounding box center [1121, 361] width 153 height 28
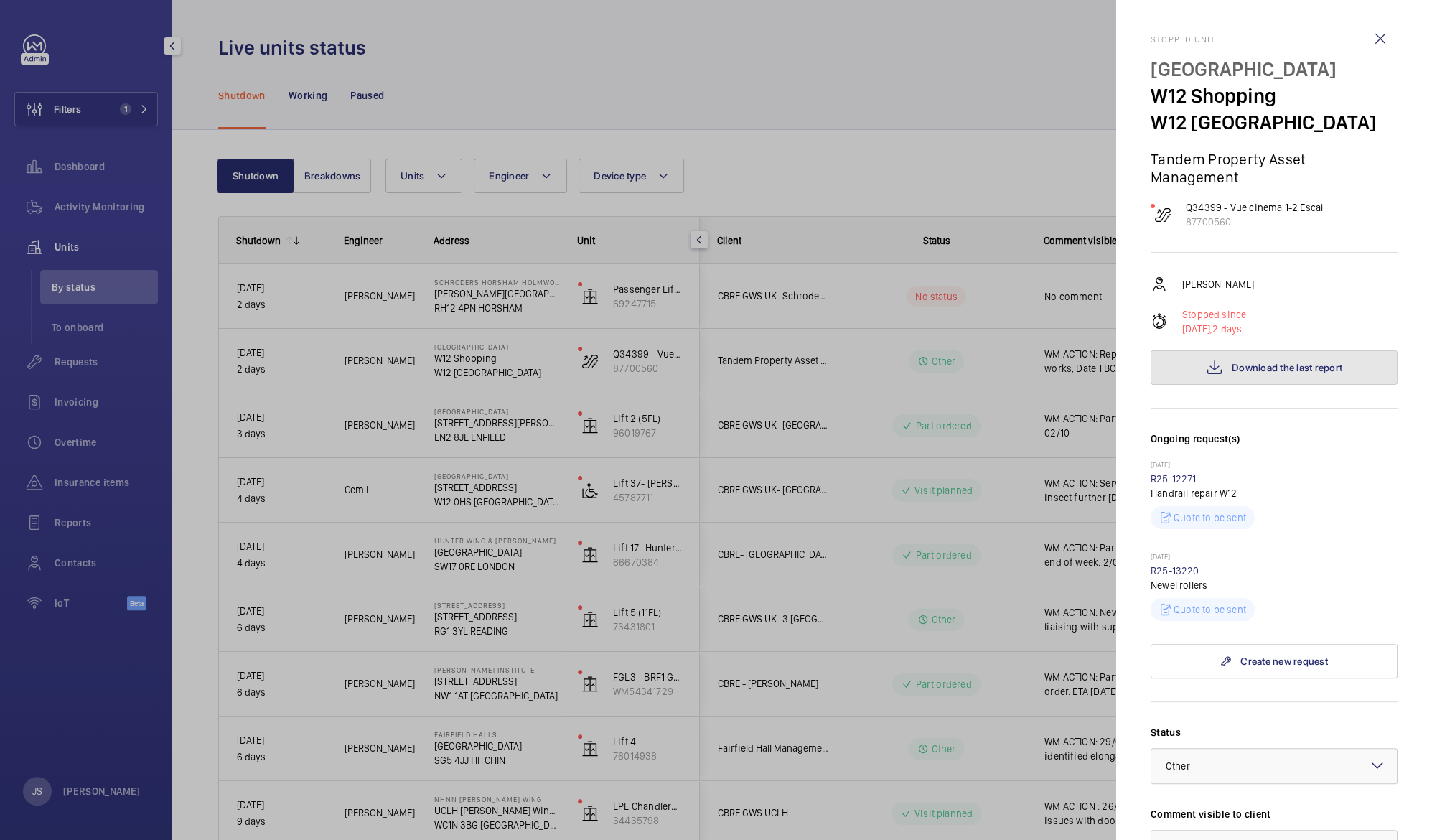
click at [1243, 371] on span "Download the last report" at bounding box center [1287, 368] width 111 height 12
click at [800, 91] on div at bounding box center [716, 420] width 1432 height 840
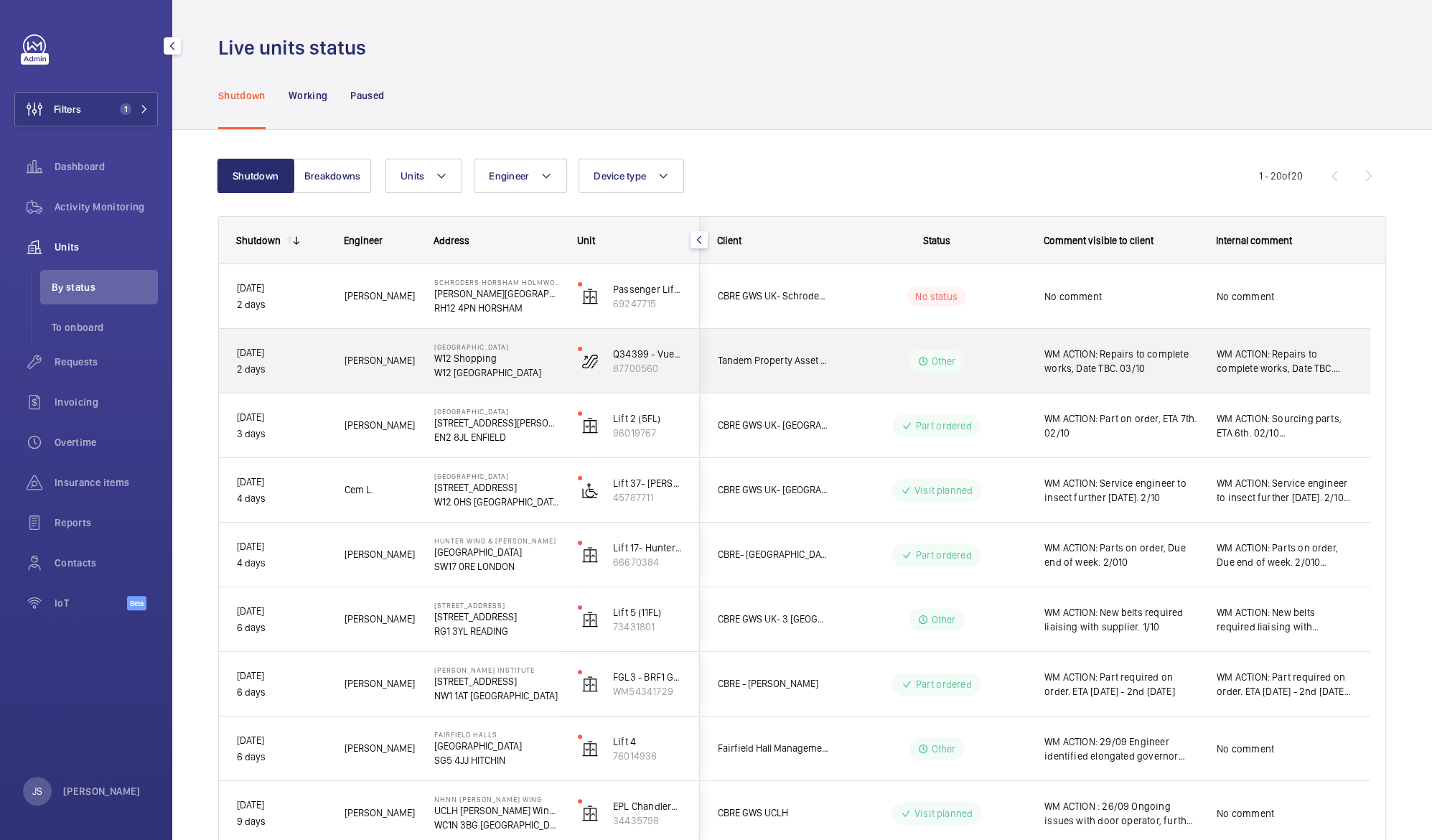
click at [1124, 368] on span "WM ACTION: Repairs to complete works, Date TBC. 03/10" at bounding box center [1121, 361] width 153 height 28
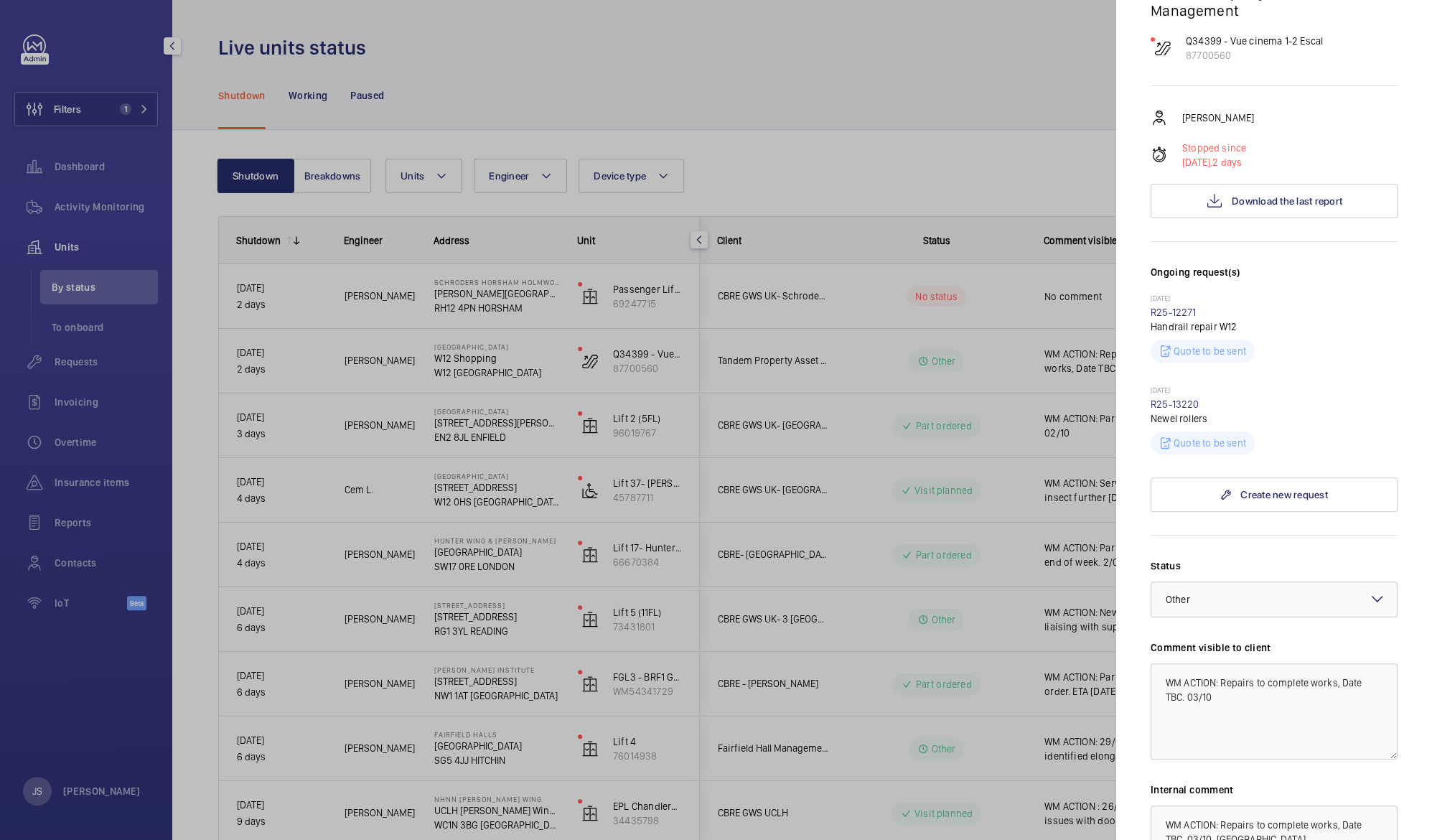
scroll to position [169, 0]
drag, startPoint x: 1166, startPoint y: 692, endPoint x: 1218, endPoint y: 693, distance: 52.0
click at [1218, 693] on textarea "WM ACTION: Repairs to complete works, Date TBC. 03/10" at bounding box center [1274, 708] width 247 height 96
click at [1166, 597] on span "Other" at bounding box center [1178, 597] width 24 height 12
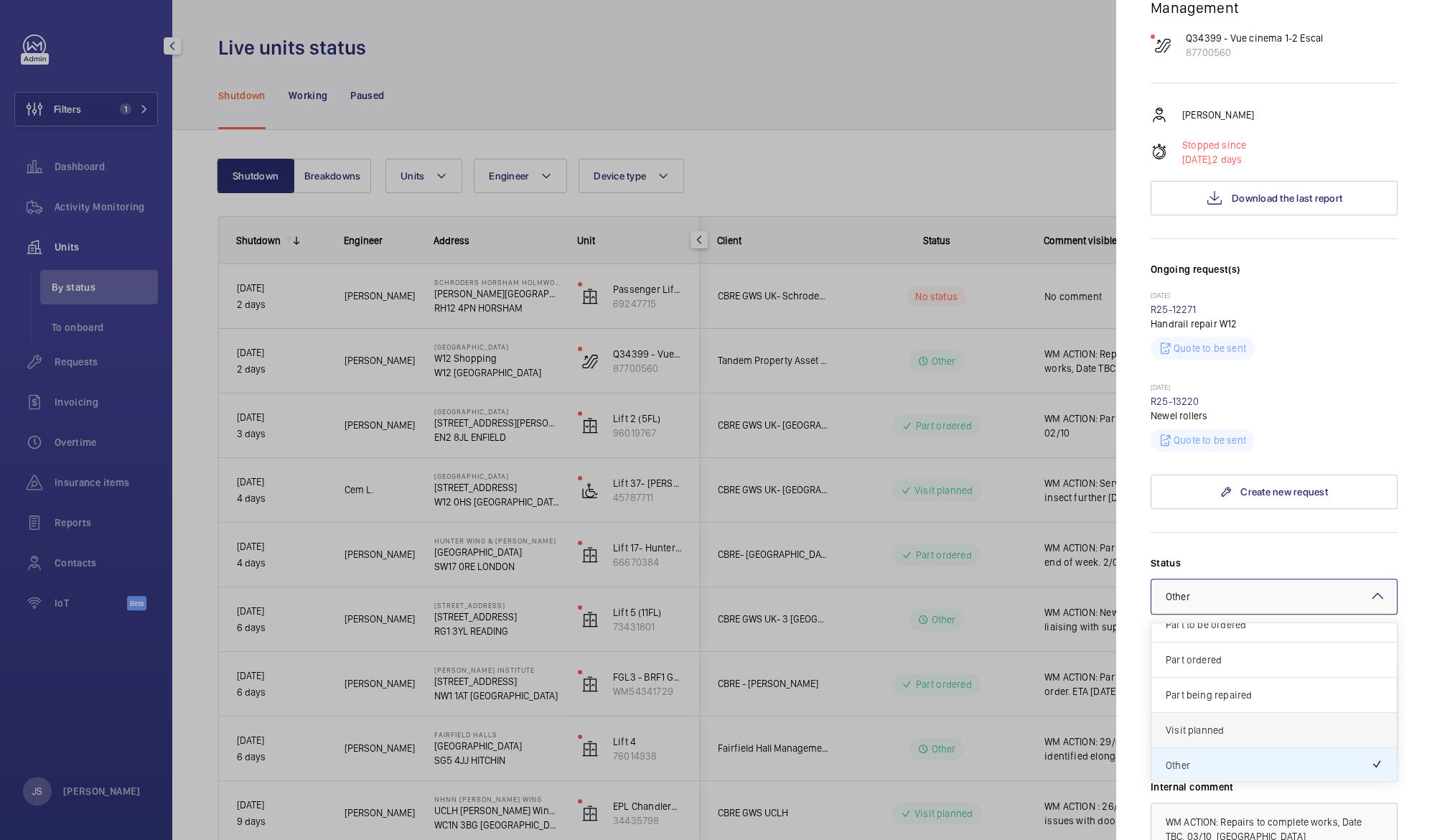
click at [1203, 722] on span "Visit planned" at bounding box center [1274, 729] width 217 height 14
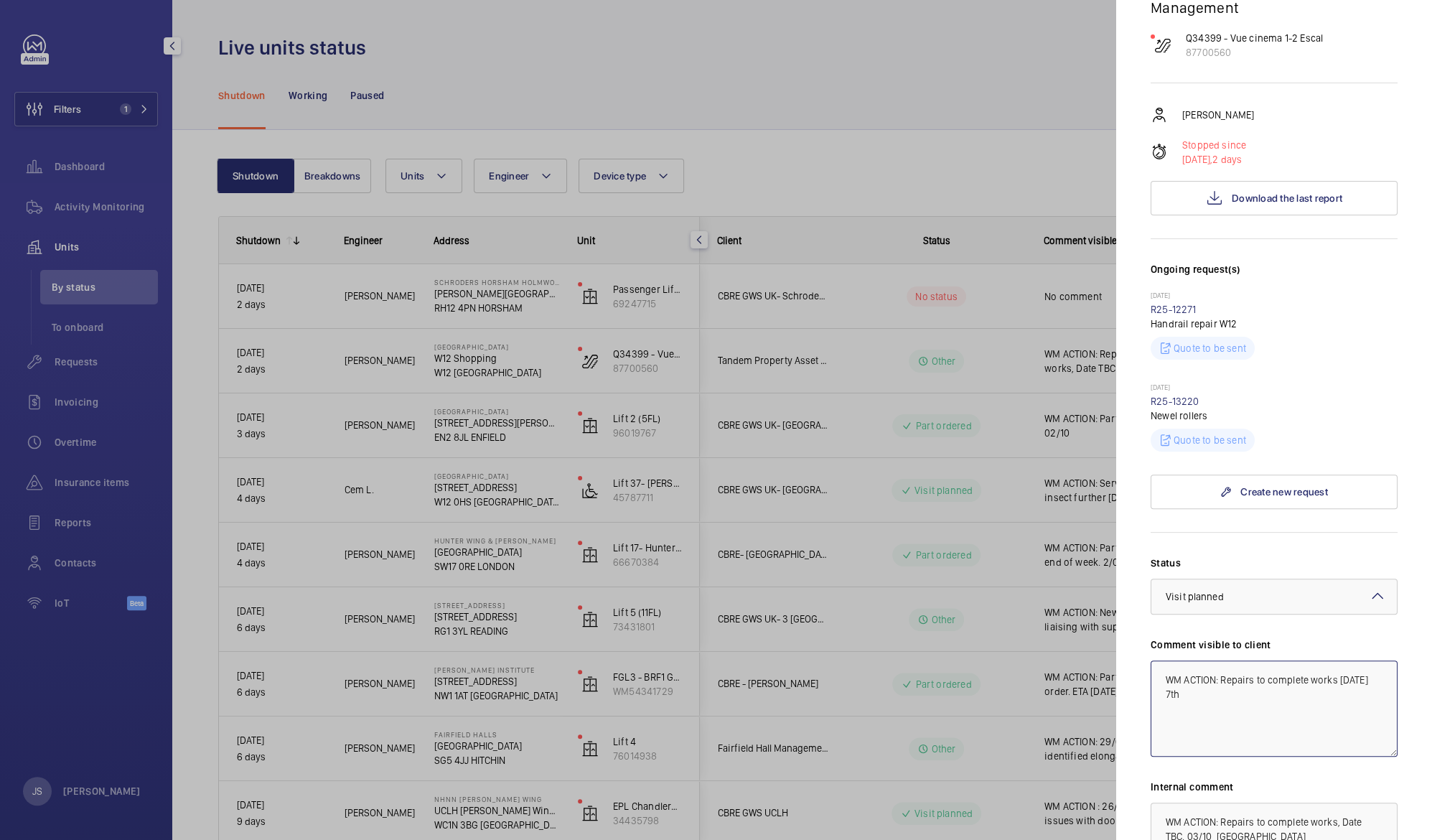
type textarea "WM ACTION: Repairs to complete works [DATE] 7th"
click at [939, 97] on div at bounding box center [716, 420] width 1432 height 840
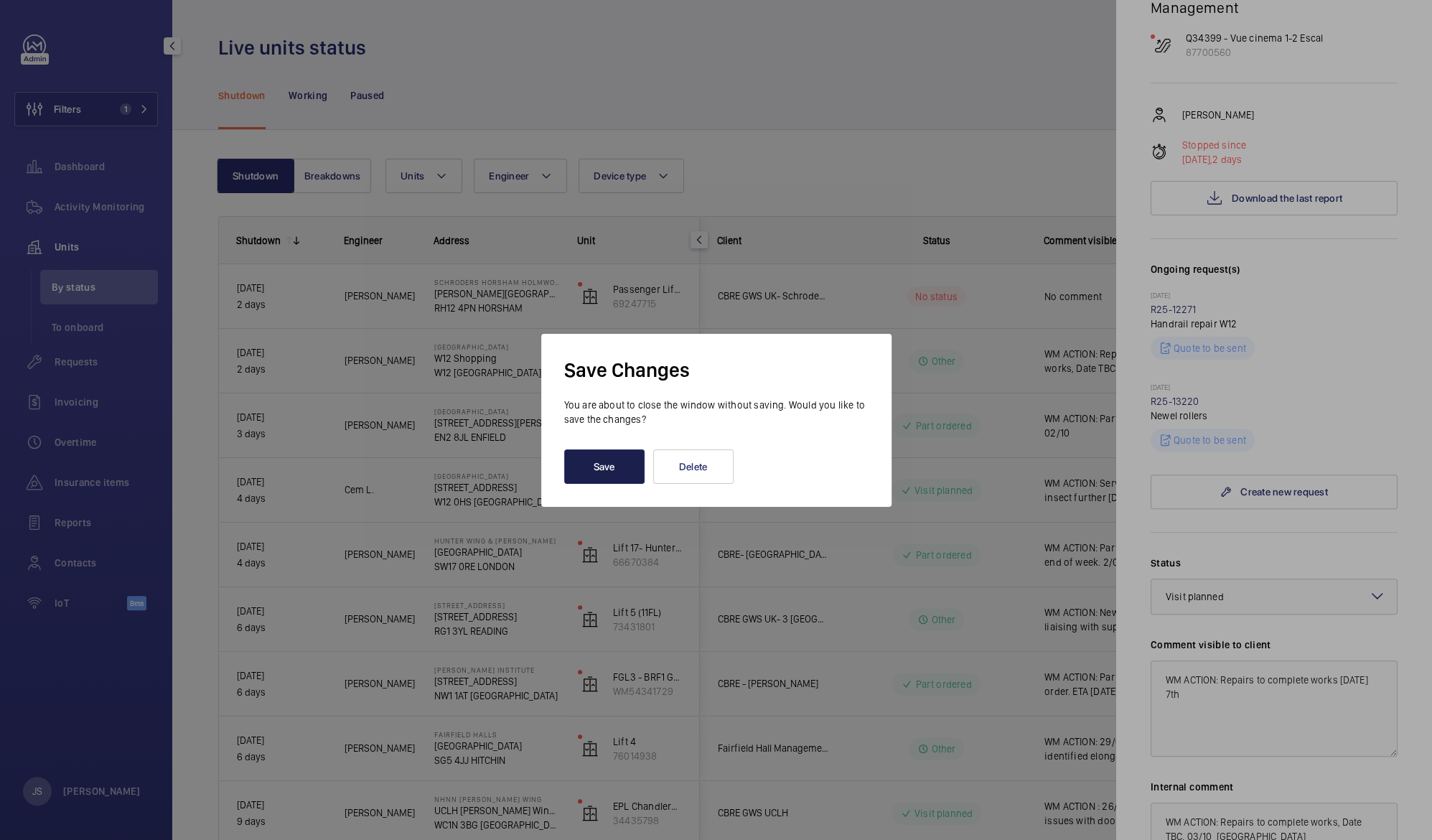
click at [613, 476] on button "Save" at bounding box center [604, 466] width 80 height 34
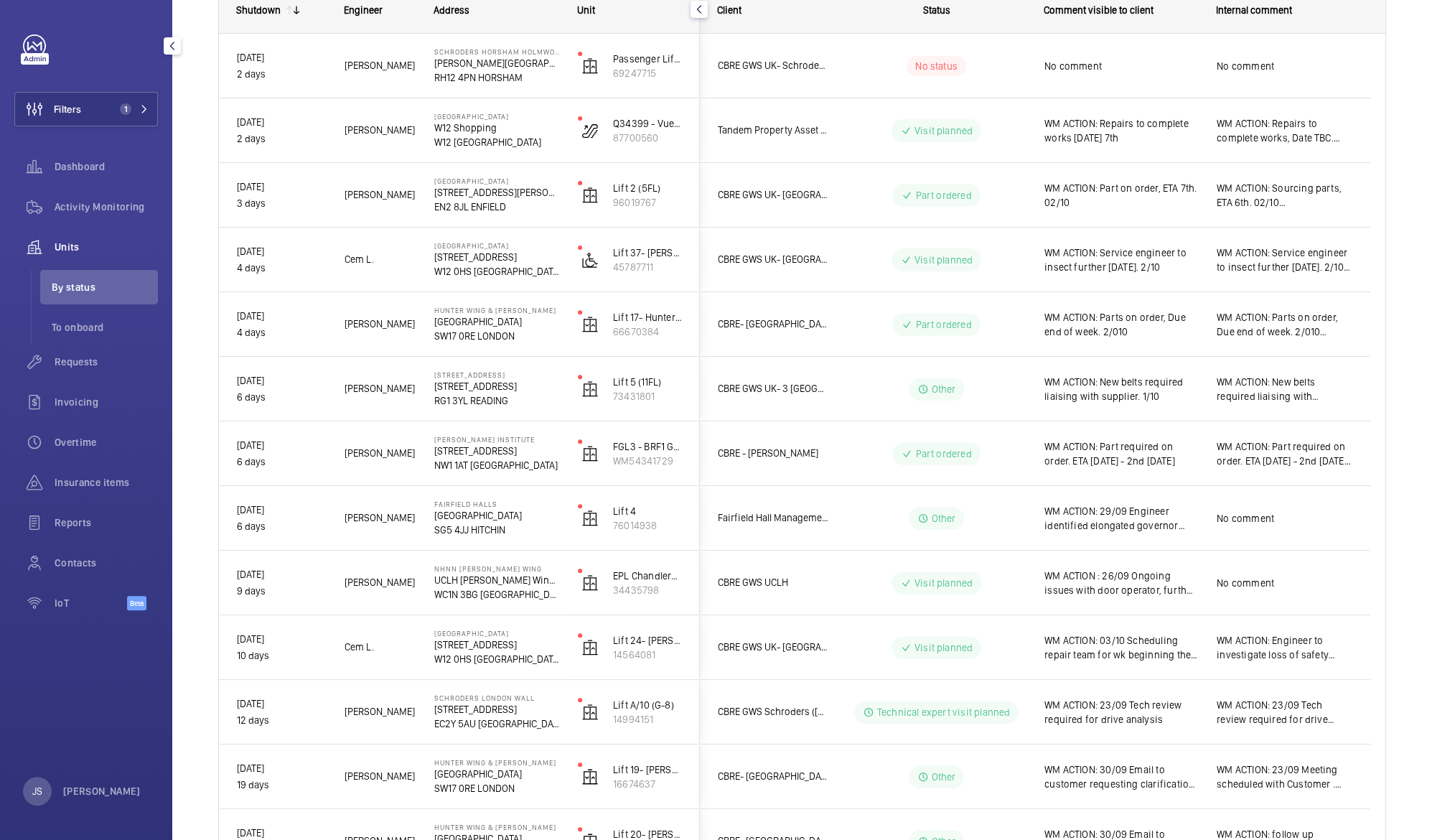
scroll to position [227, 0]
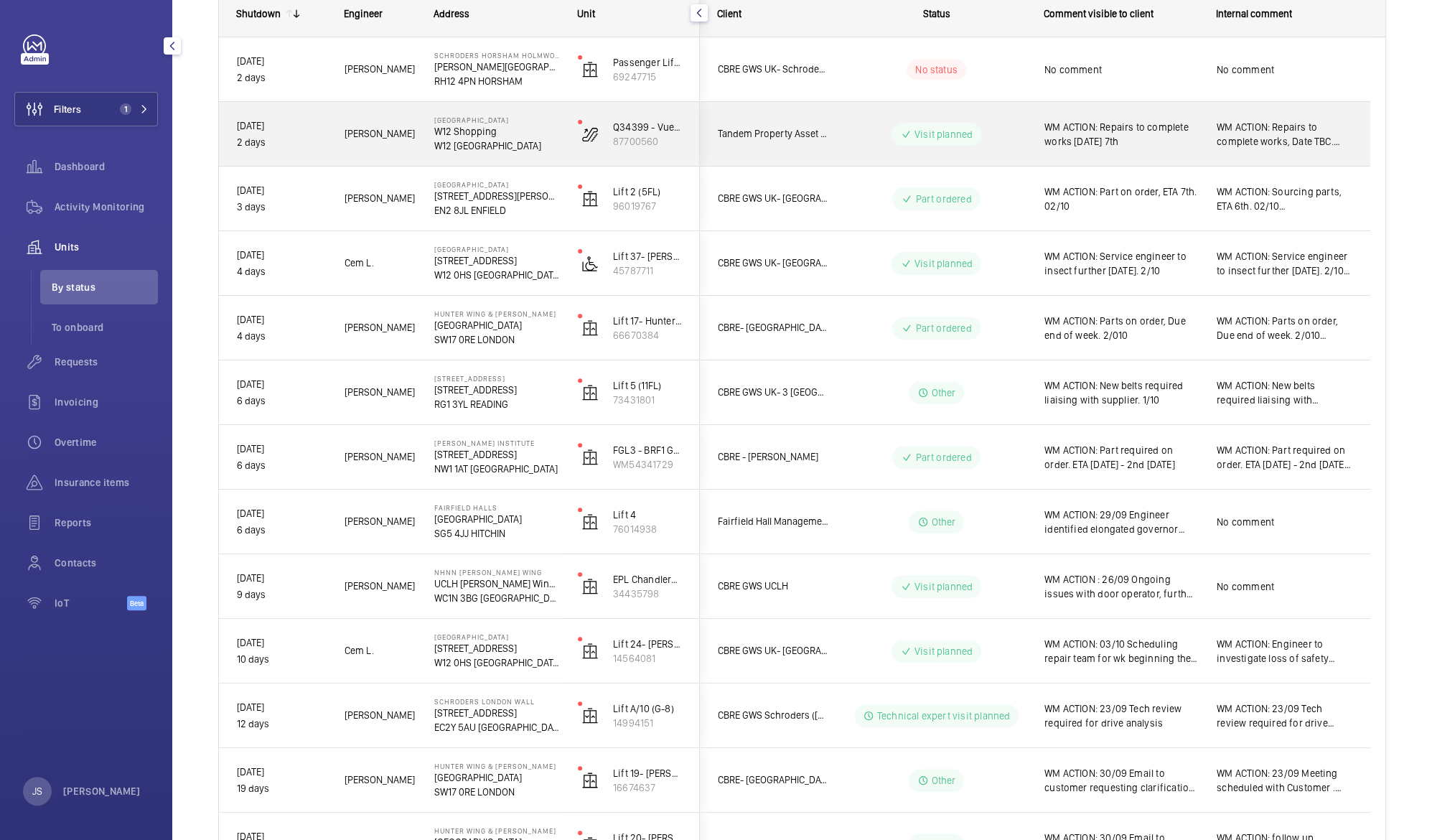
click at [1097, 122] on span "WM ACTION: Repairs to complete works [DATE] 7th" at bounding box center [1121, 134] width 153 height 28
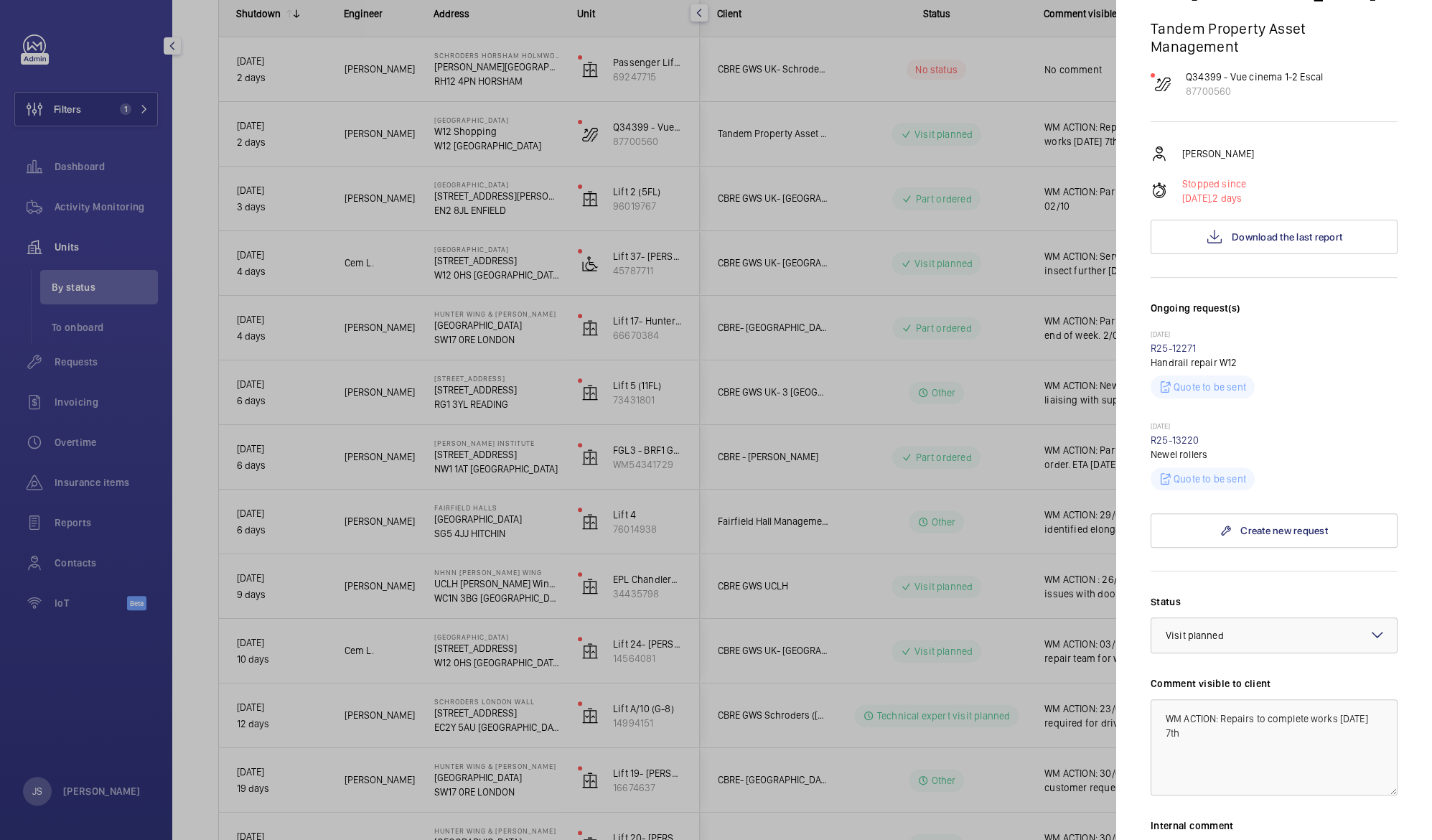
scroll to position [146, 0]
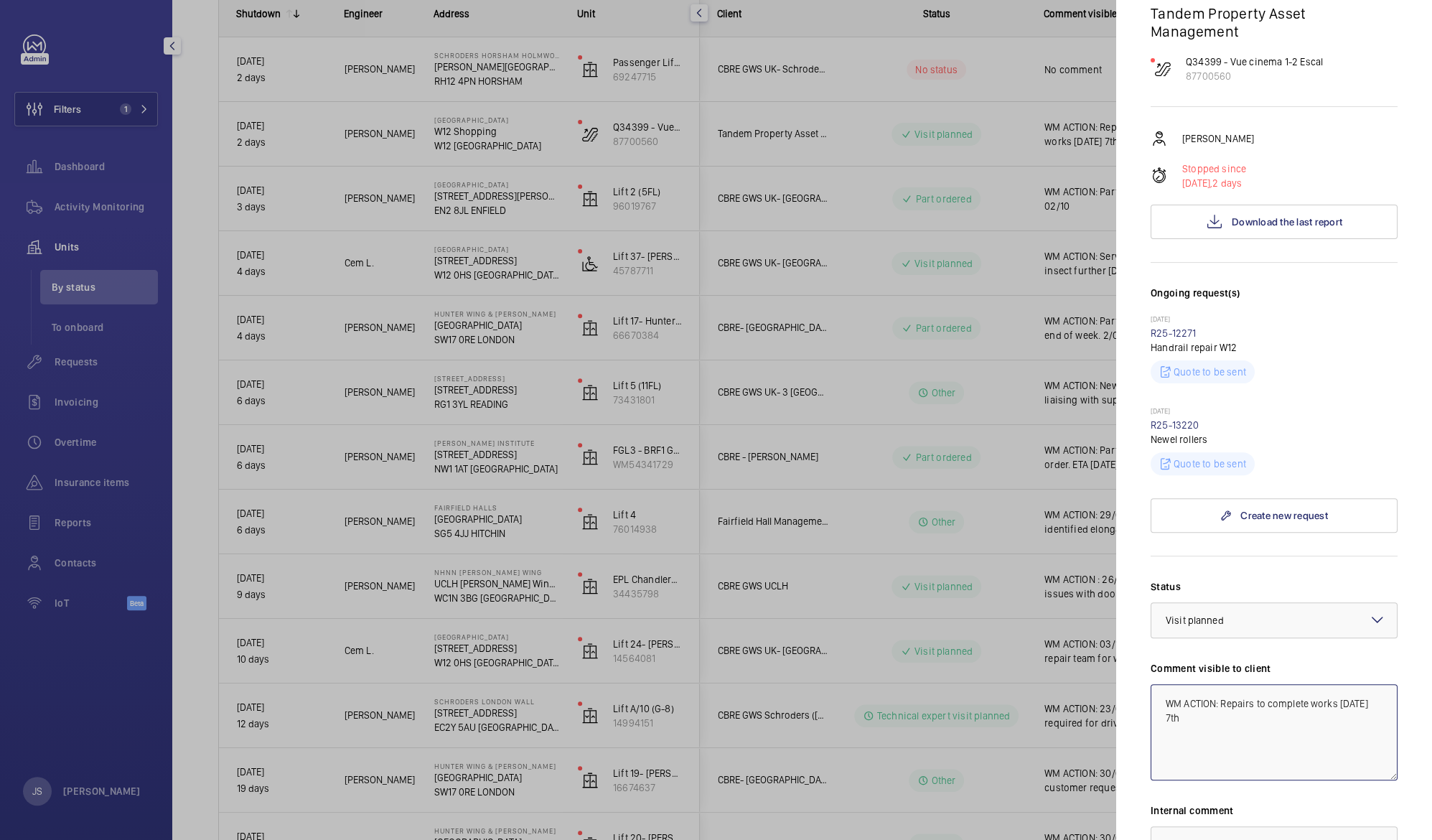
drag, startPoint x: 1164, startPoint y: 700, endPoint x: 1261, endPoint y: 720, distance: 99.0
click at [1261, 720] on textarea "WM ACTION: Repairs to complete works [DATE] 7th" at bounding box center [1274, 732] width 247 height 96
click at [1037, 495] on div at bounding box center [716, 420] width 1432 height 840
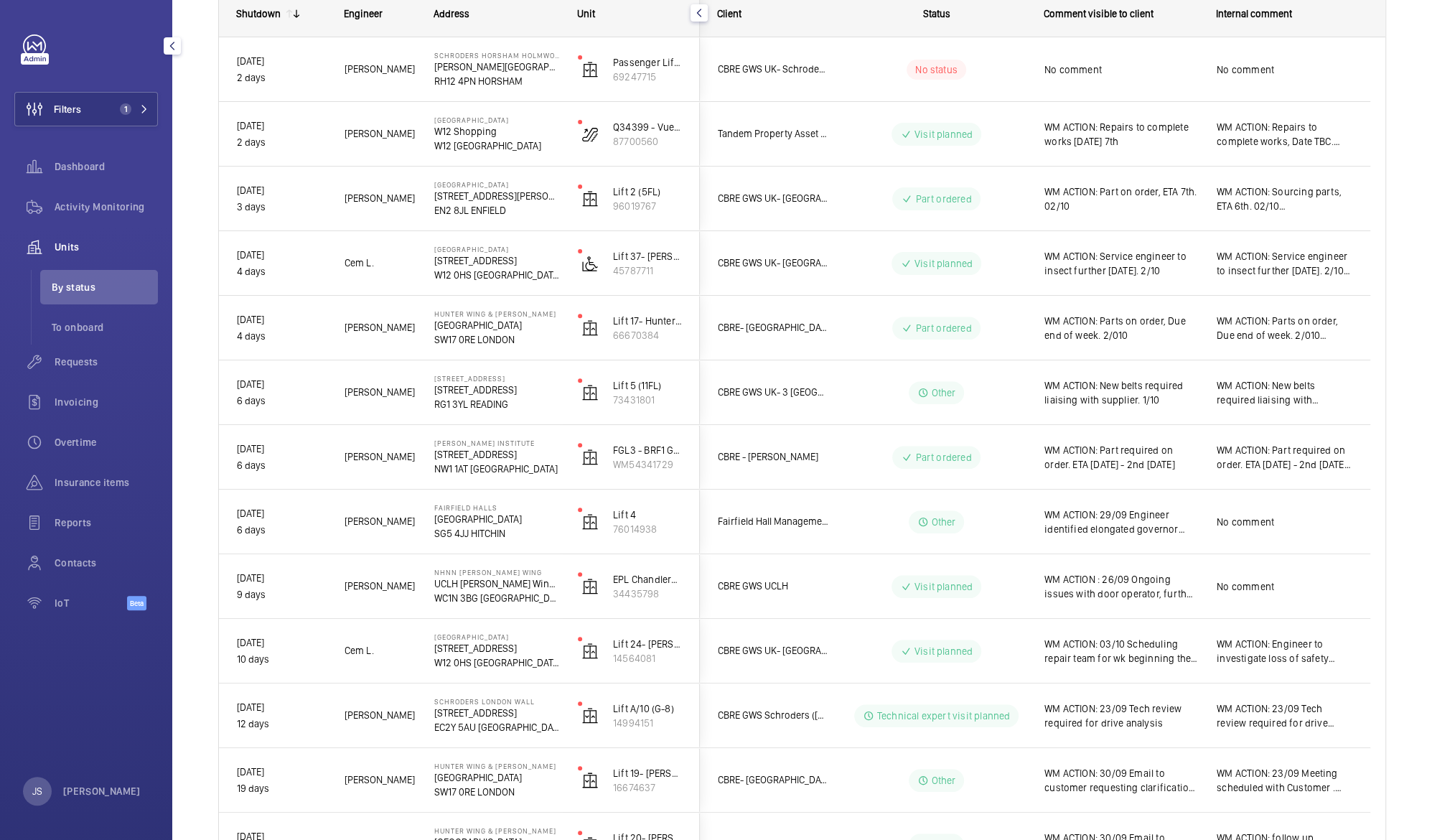
scroll to position [786, 0]
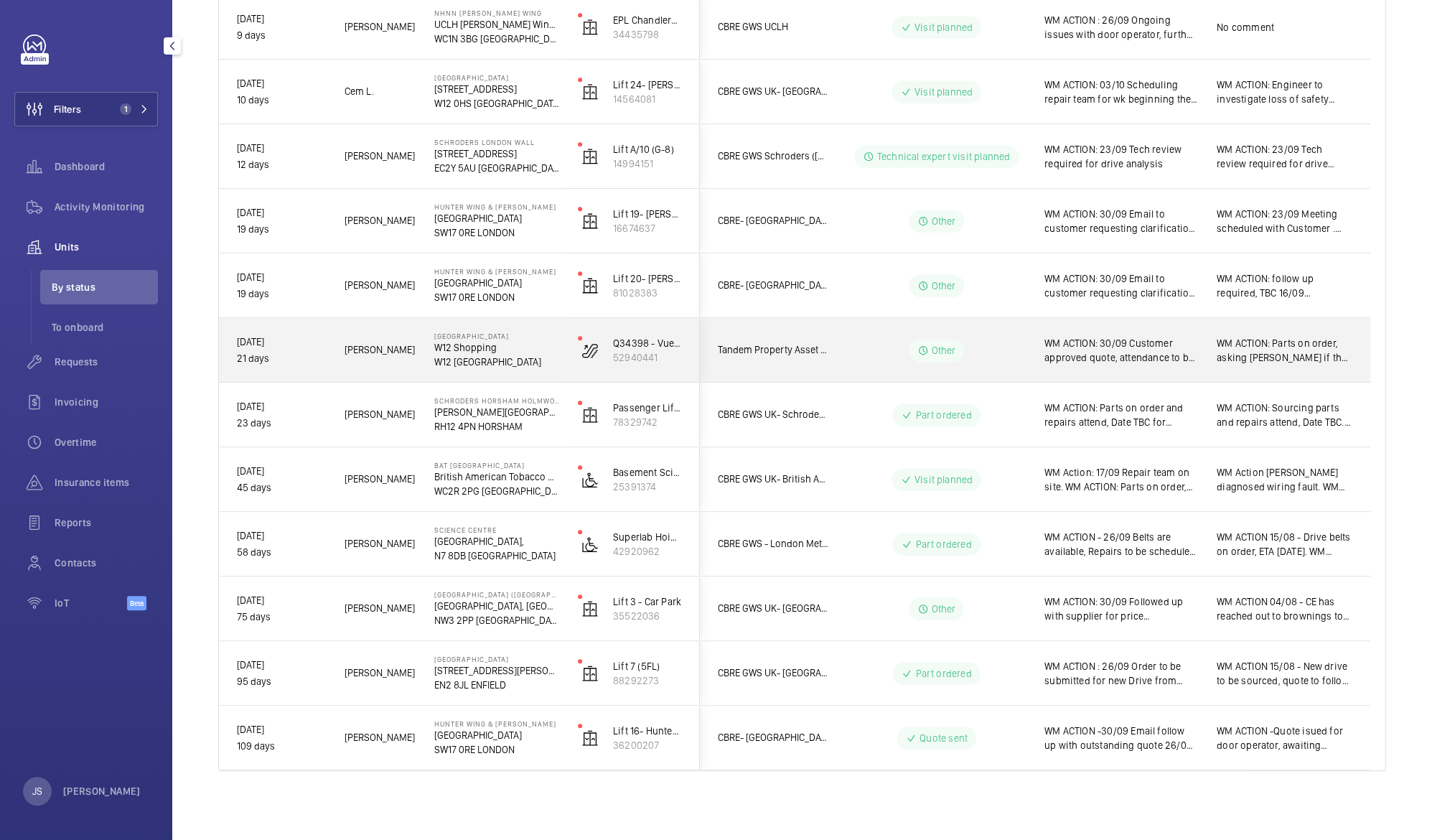
click at [1099, 350] on span "WM ACTION: 30/09 Customer approved quote, attendance to be scheduled. 23/09 Quo…" at bounding box center [1121, 350] width 153 height 28
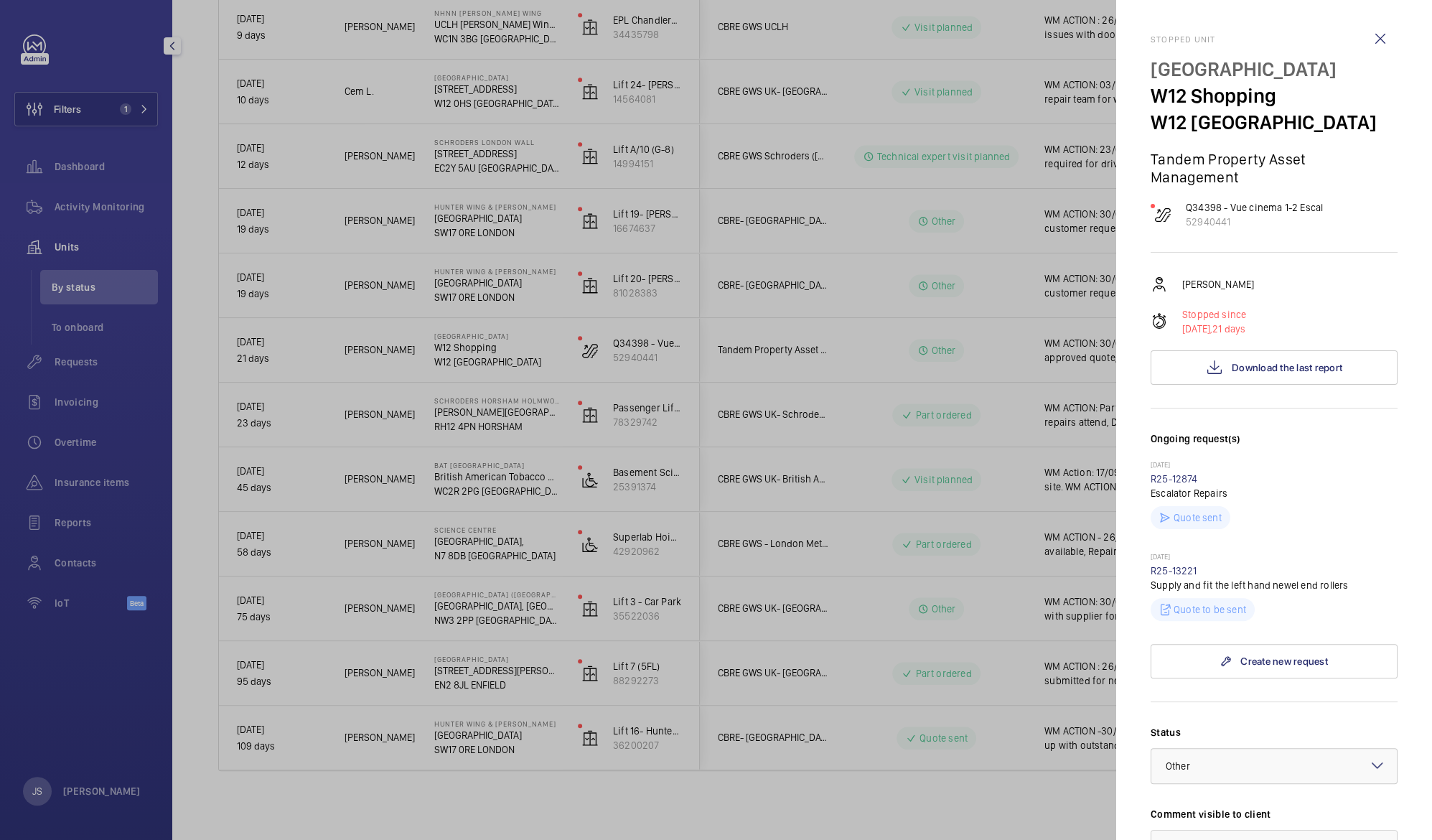
click at [1099, 350] on div at bounding box center [716, 420] width 1432 height 840
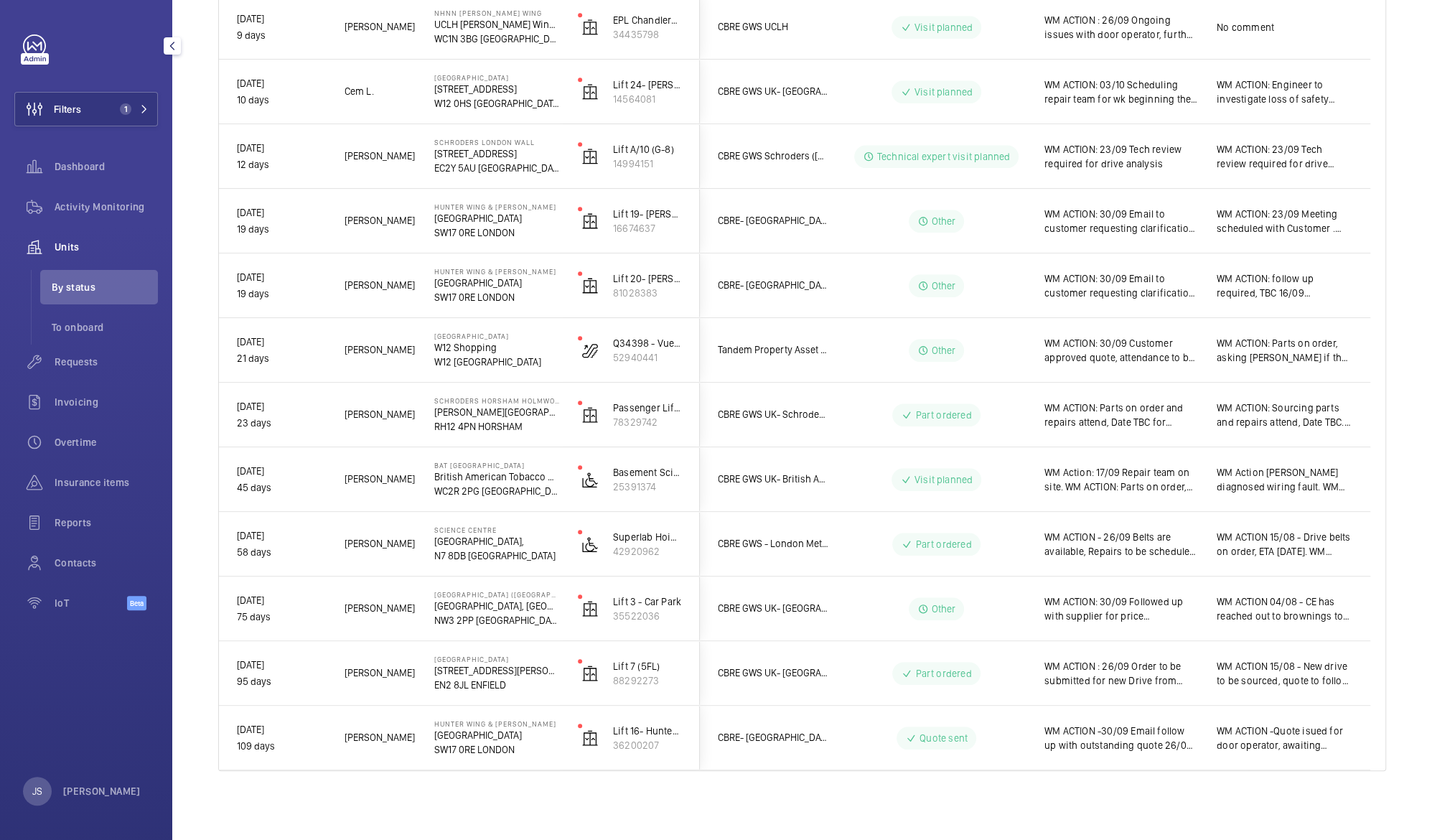
click at [1099, 350] on span "WM ACTION: 30/09 Customer approved quote, attendance to be scheduled. 23/09 Quo…" at bounding box center [1121, 350] width 153 height 28
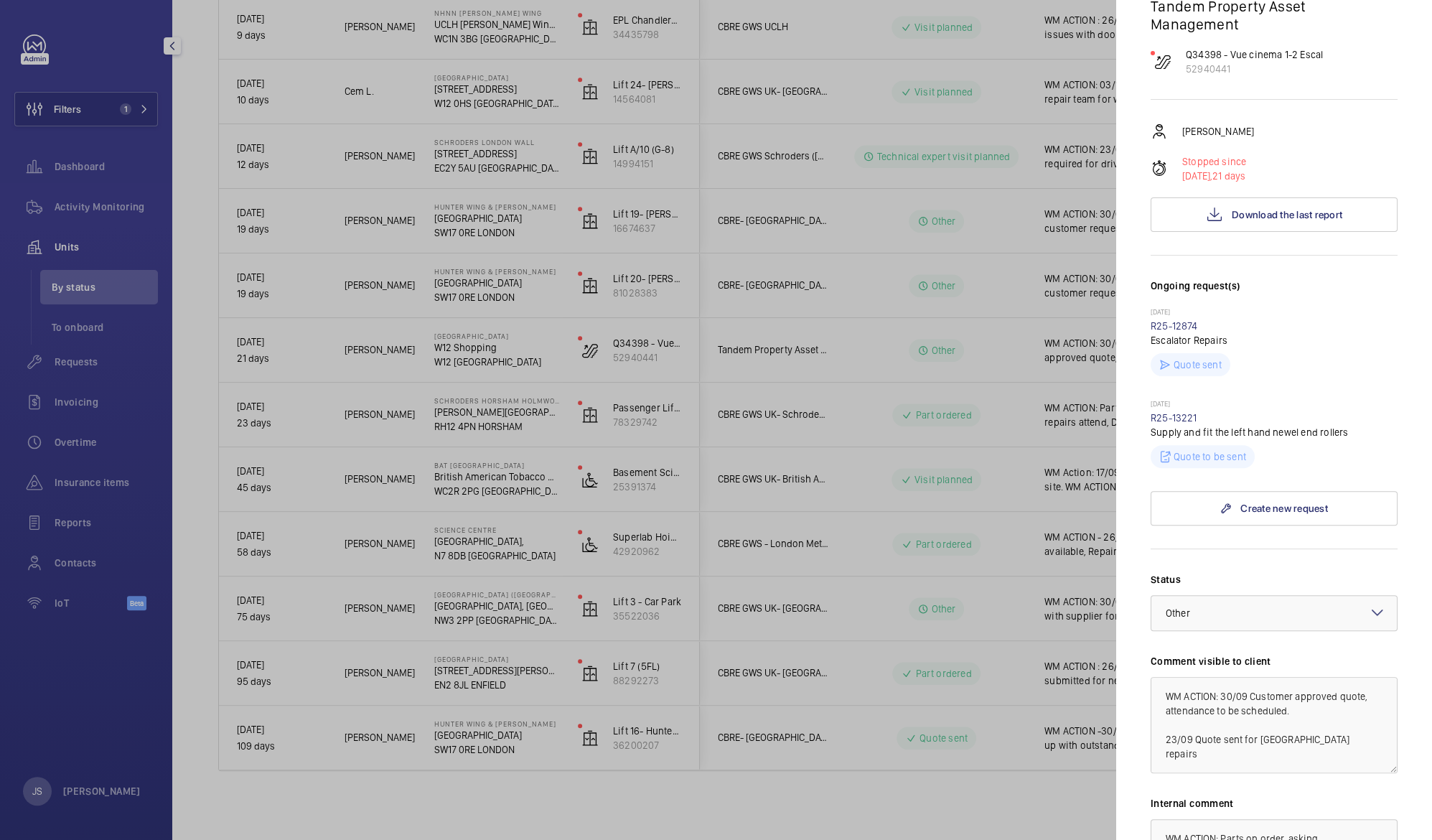
scroll to position [172, 0]
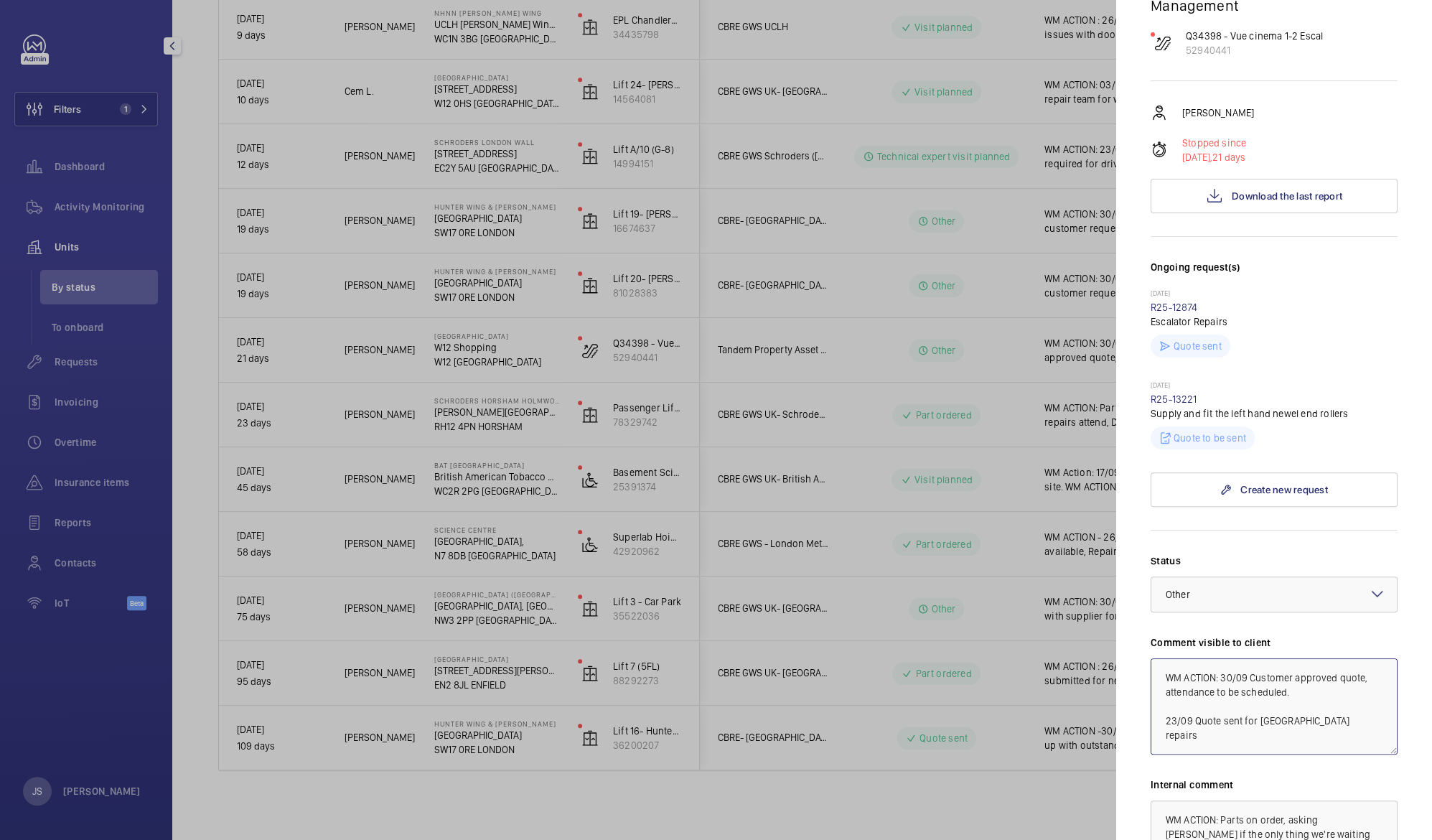
click at [1223, 677] on textarea "WM ACTION: 30/09 Customer approved quote, attendance to be scheduled. 23/09 Quo…" at bounding box center [1274, 706] width 247 height 96
paste textarea "WM ACTION: Repairs to complete works [DATE] 7th"
type textarea "WM ACTION: 06/10 WM ACTION: Repairs to complete works [DATE] 7th 30/09 Customer…"
click at [1034, 814] on div at bounding box center [716, 420] width 1432 height 840
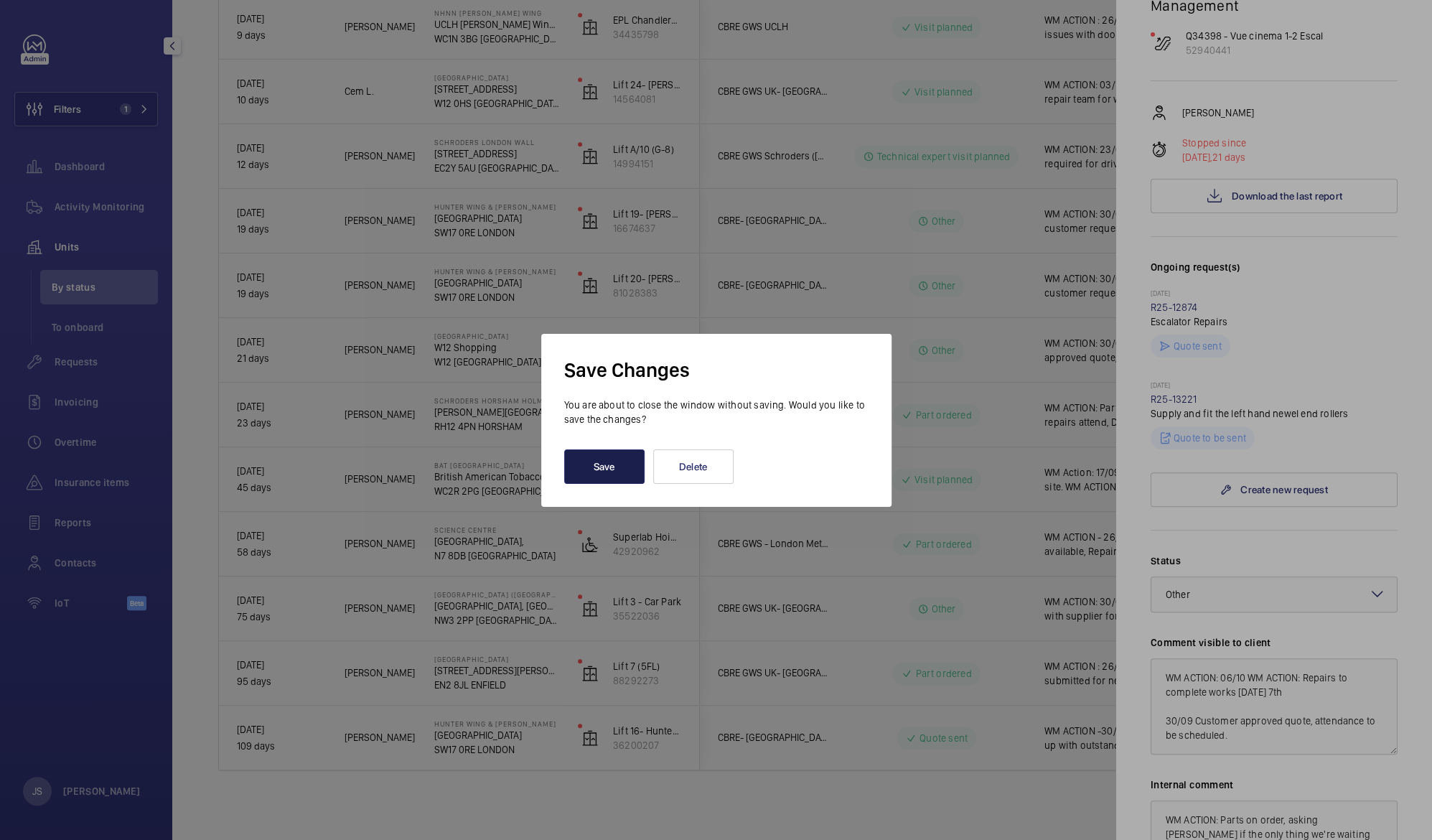
click at [617, 459] on button "Save" at bounding box center [604, 466] width 80 height 34
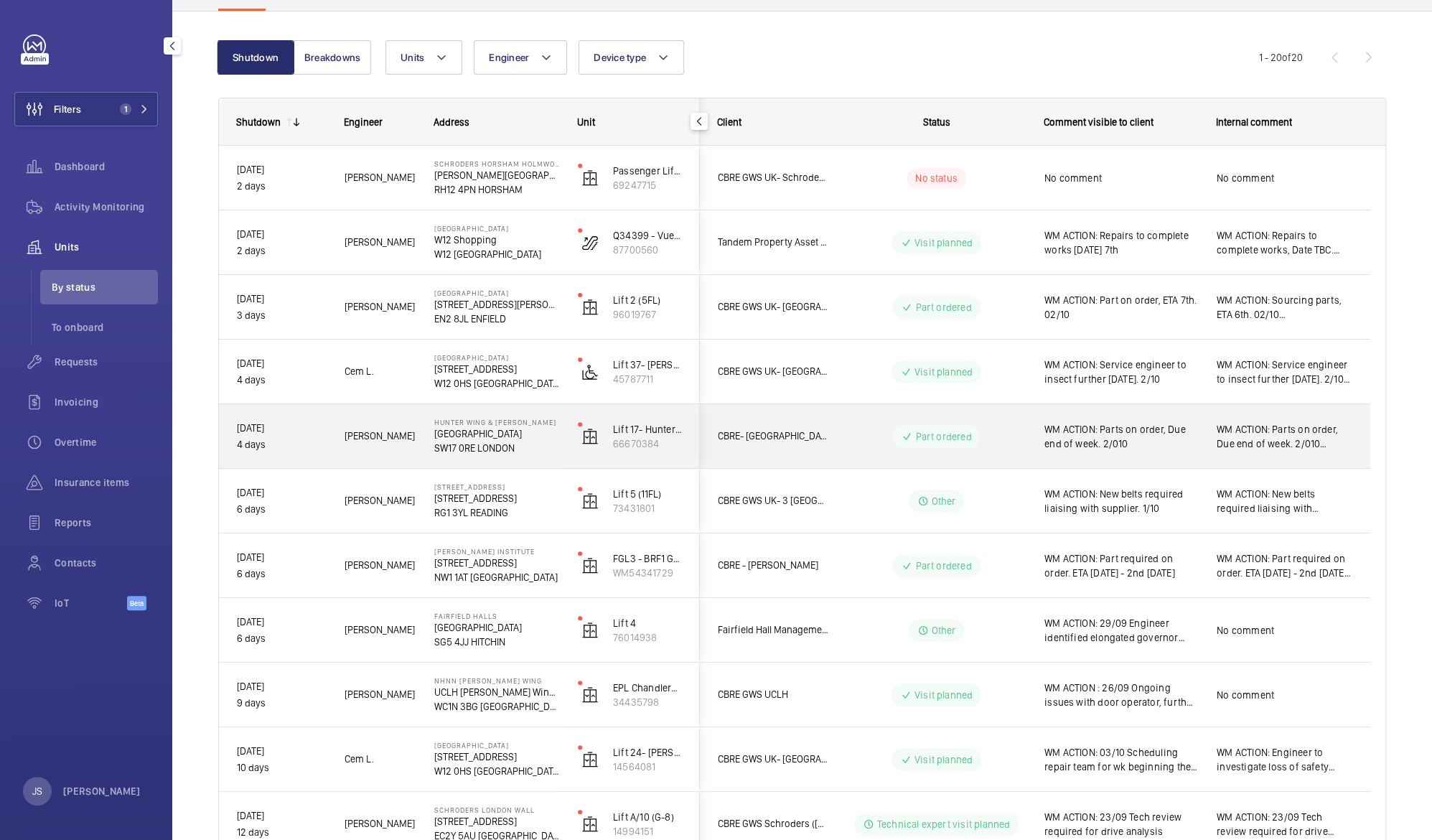
scroll to position [122, 0]
